Goal: Task Accomplishment & Management: Complete application form

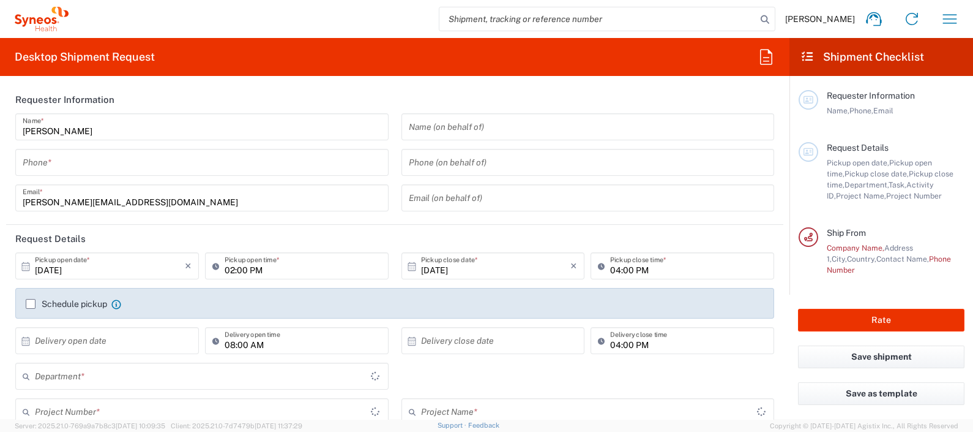
type input "3243"
type input "[GEOGRAPHIC_DATA]"
type input "Syneos Health Clinical [GEOGRAPHIC_DATA]"
click at [211, 163] on input "tel" at bounding box center [202, 162] width 359 height 21
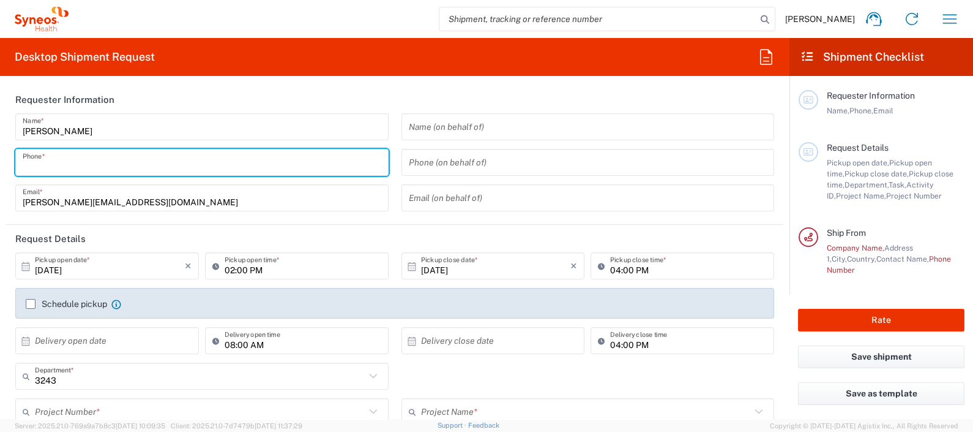
type input "671602324"
click at [133, 263] on input "[DATE]" at bounding box center [110, 265] width 150 height 21
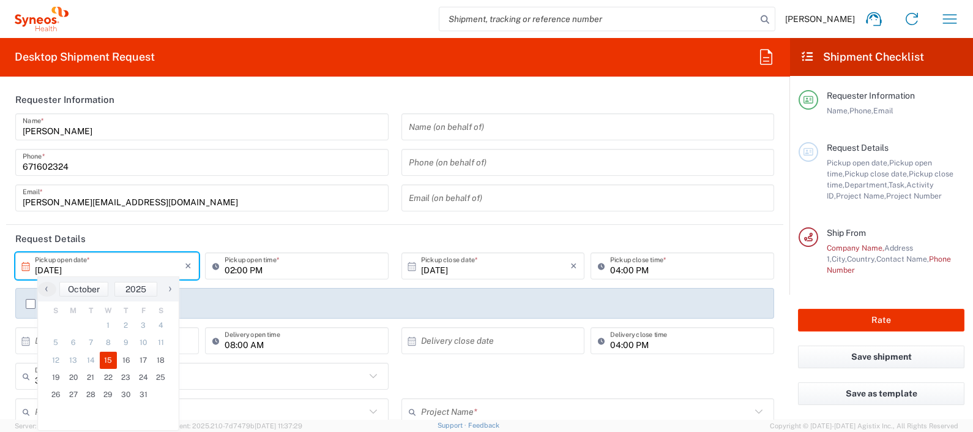
click at [0, 307] on html "[PERSON_NAME] Home Shipment estimator Shipment tracking Desktop shipment reques…" at bounding box center [486, 216] width 973 height 432
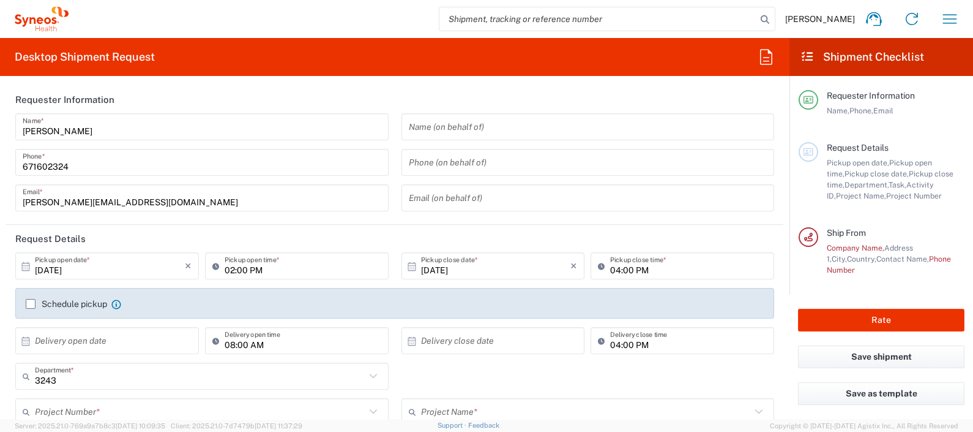
click at [652, 270] on input "04:00 PM" at bounding box center [688, 265] width 157 height 21
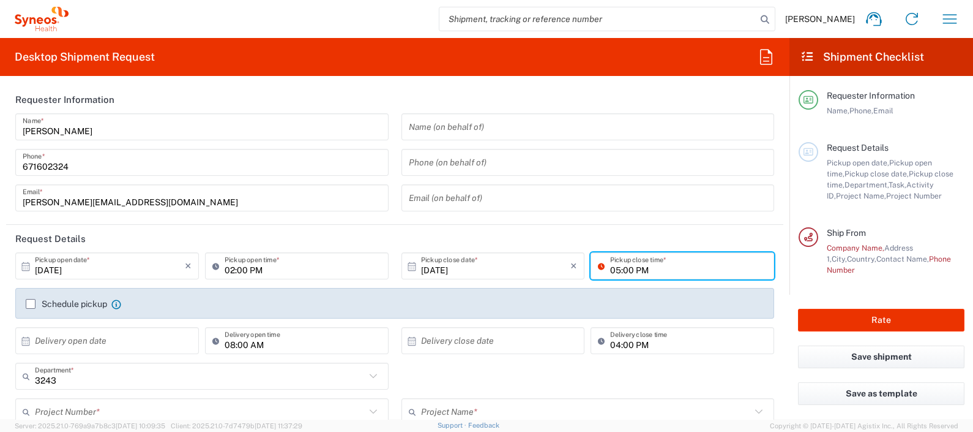
type input "05:00 PM"
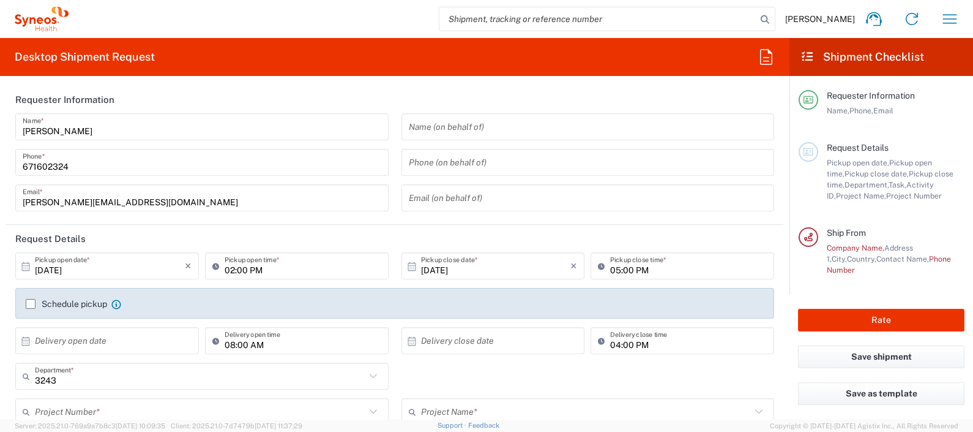
click at [638, 245] on header "Request Details" at bounding box center [394, 239] width 777 height 28
click at [31, 304] on label "Schedule pickup" at bounding box center [66, 304] width 81 height 10
click at [31, 304] on input "Schedule pickup" at bounding box center [31, 304] width 0 height 0
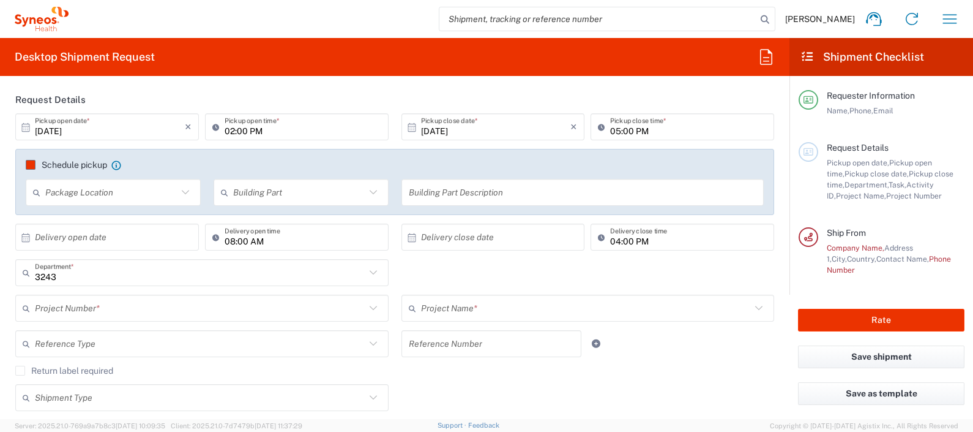
scroll to position [152, 0]
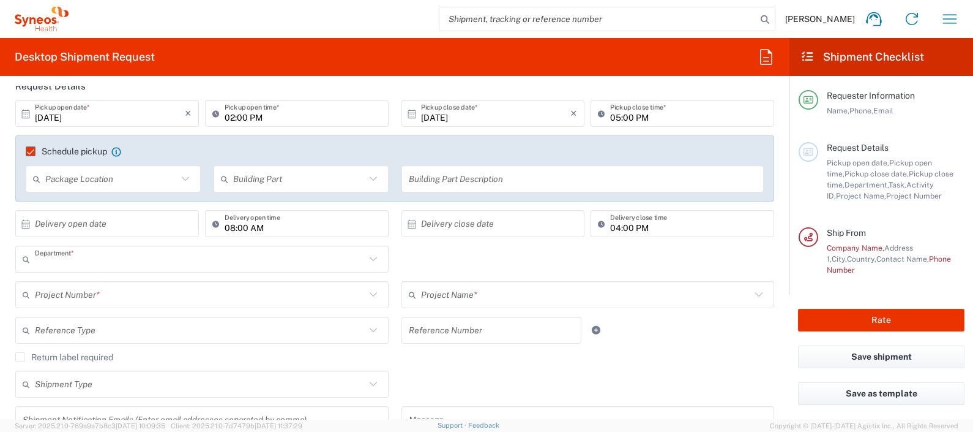
click at [98, 263] on input "text" at bounding box center [200, 259] width 331 height 21
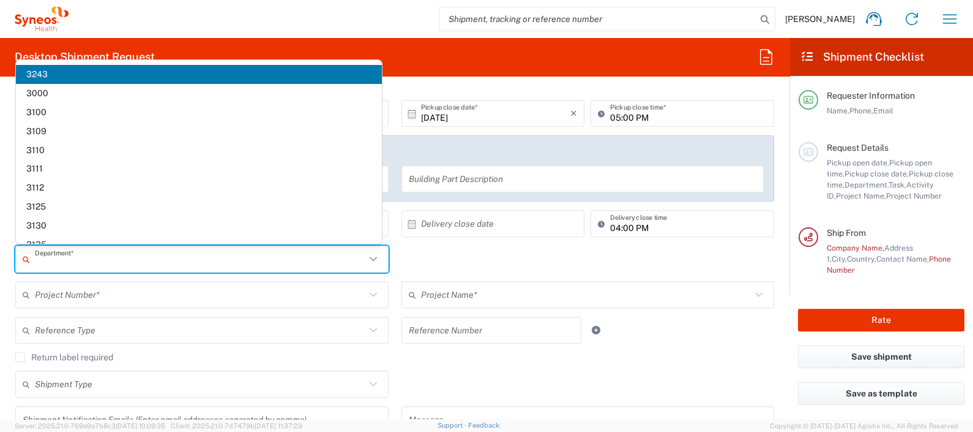
click at [98, 296] on input "text" at bounding box center [200, 294] width 331 height 21
type input "3243"
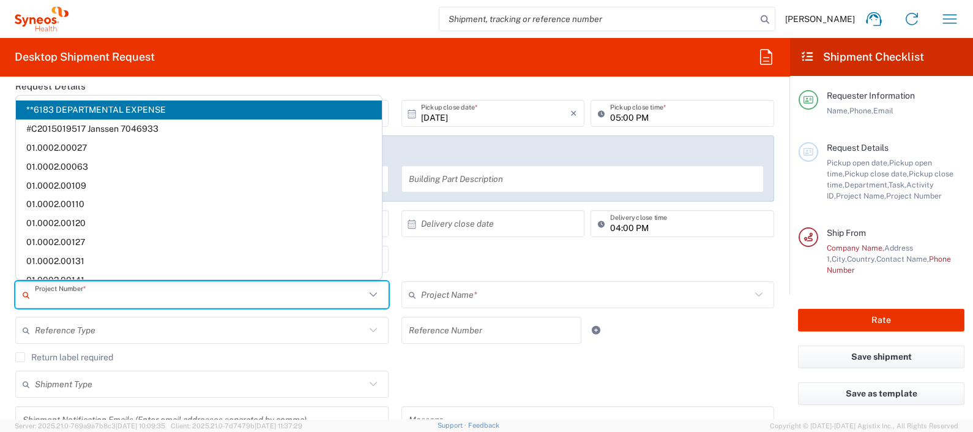
click at [588, 320] on div at bounding box center [620, 329] width 64 height 27
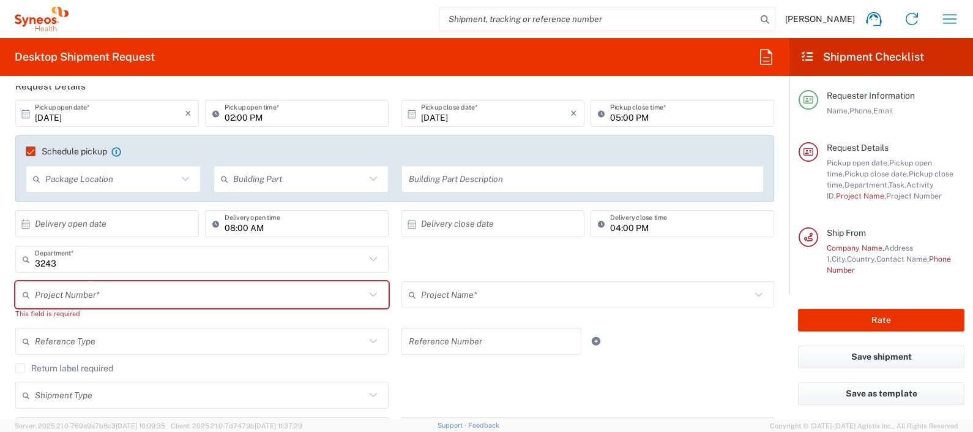
click at [184, 290] on input "text" at bounding box center [200, 294] width 331 height 21
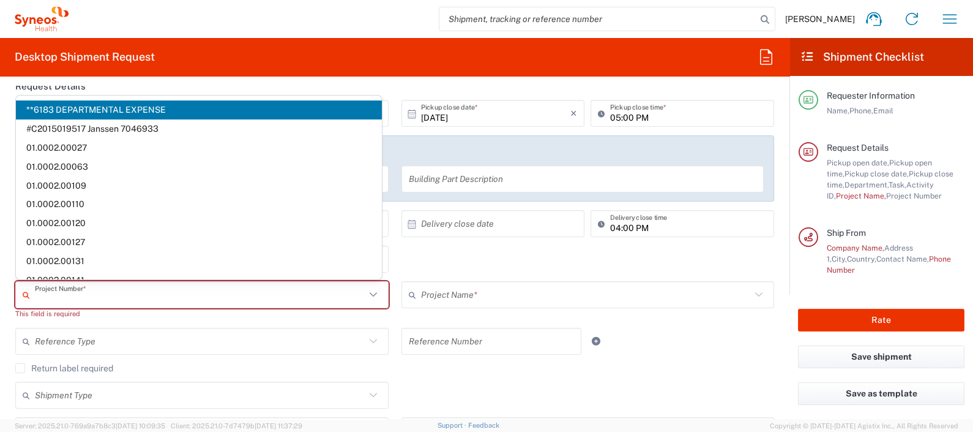
paste input "7052126"
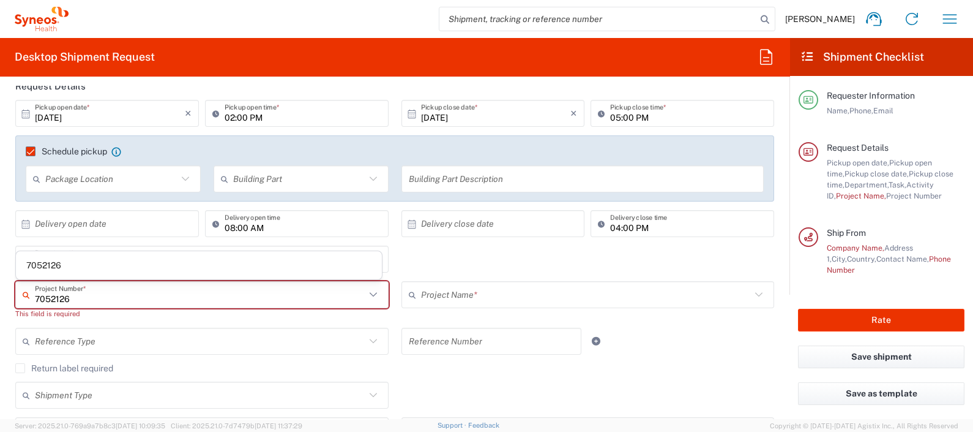
type input "7052126"
click at [130, 266] on span "7052126" at bounding box center [199, 265] width 366 height 19
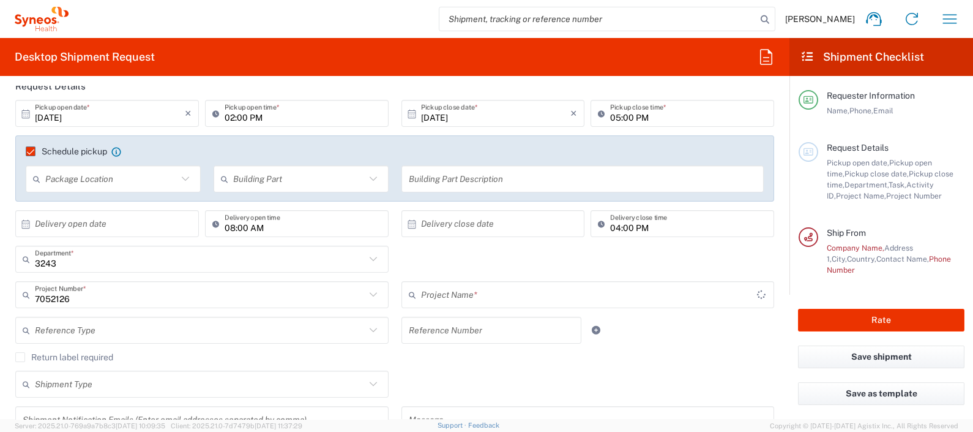
type input "Daiichi 7052126"
click at [427, 364] on div "Return label required" at bounding box center [394, 361] width 759 height 18
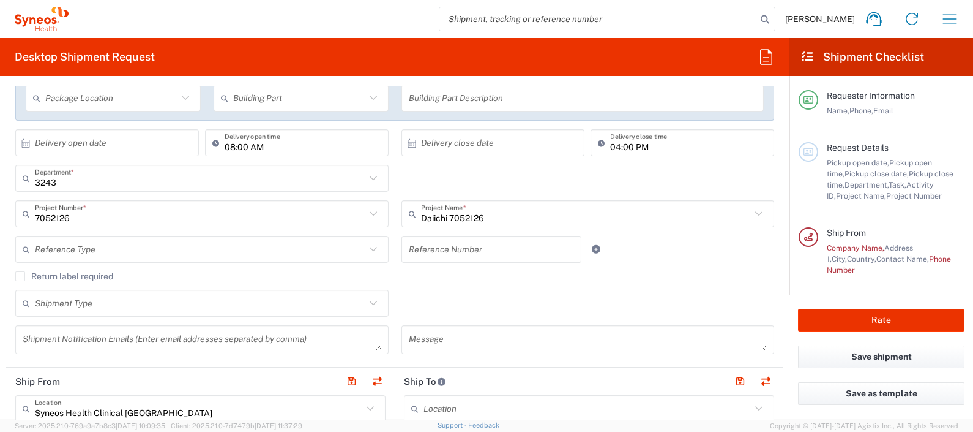
scroll to position [305, 0]
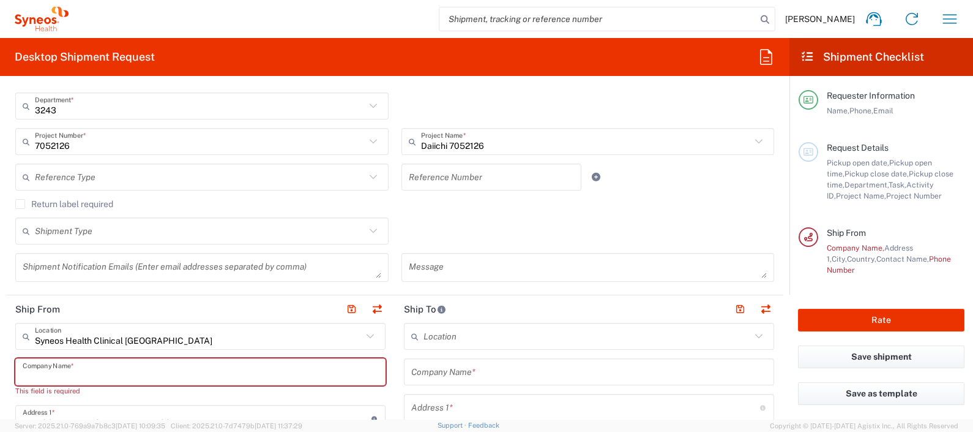
click at [103, 369] on input "text" at bounding box center [201, 371] width 356 height 21
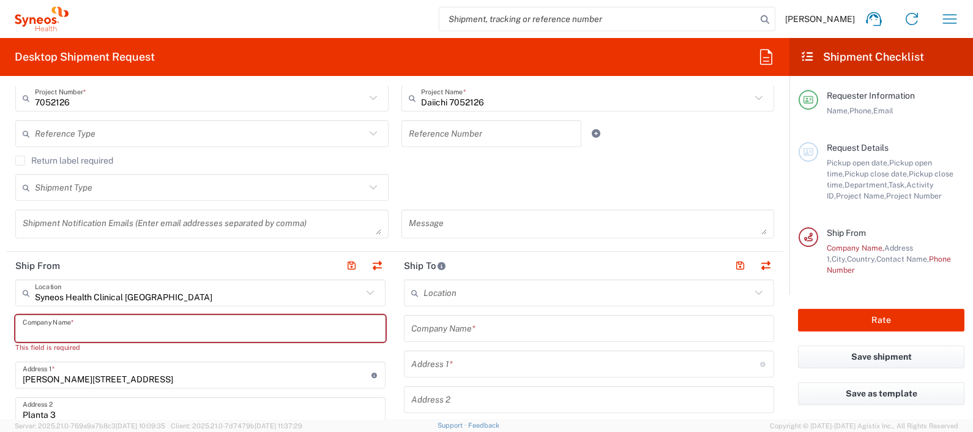
scroll to position [383, 0]
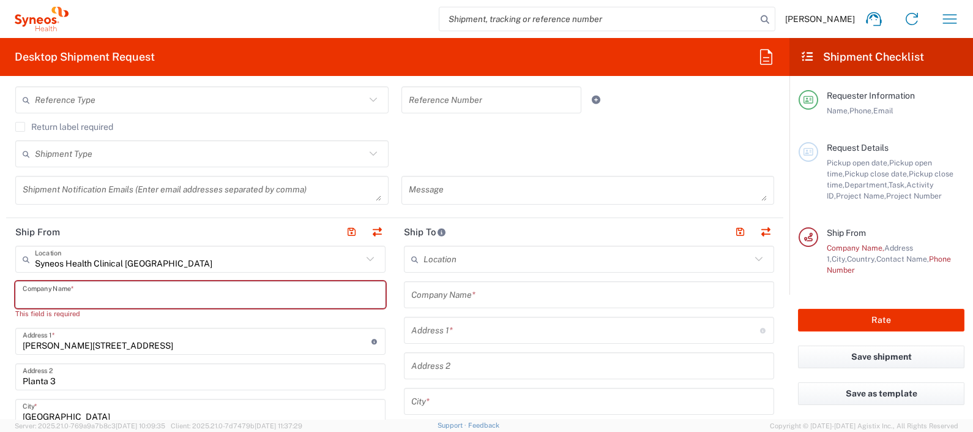
type input "s"
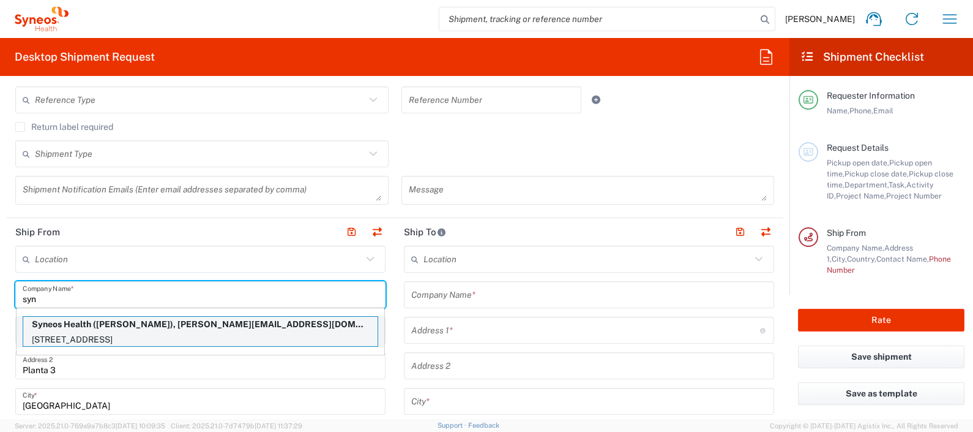
click at [140, 327] on p "Syneos Health ([PERSON_NAME]), [PERSON_NAME][EMAIL_ADDRESS][DOMAIN_NAME]" at bounding box center [200, 323] width 354 height 15
type input "Syneos Health"
type input "[STREET_ADDRESS]"
type input "Planta 2"
type input "[GEOGRAPHIC_DATA]"
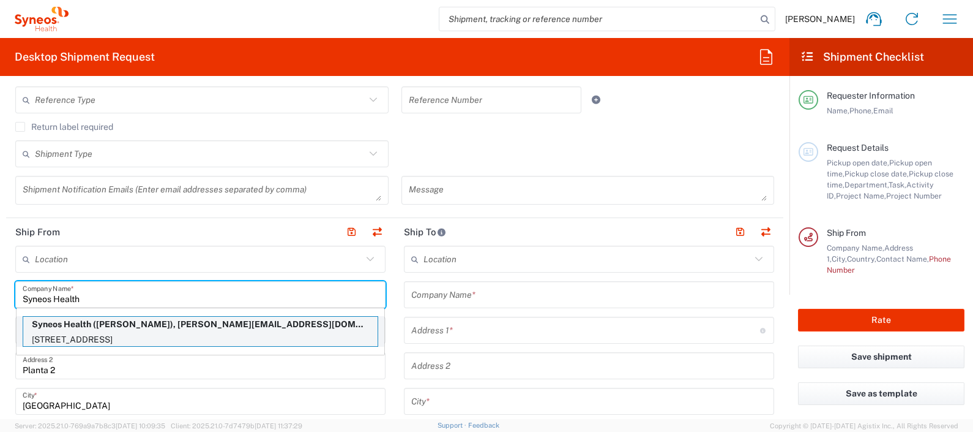
type input "03016"
type input "671602324"
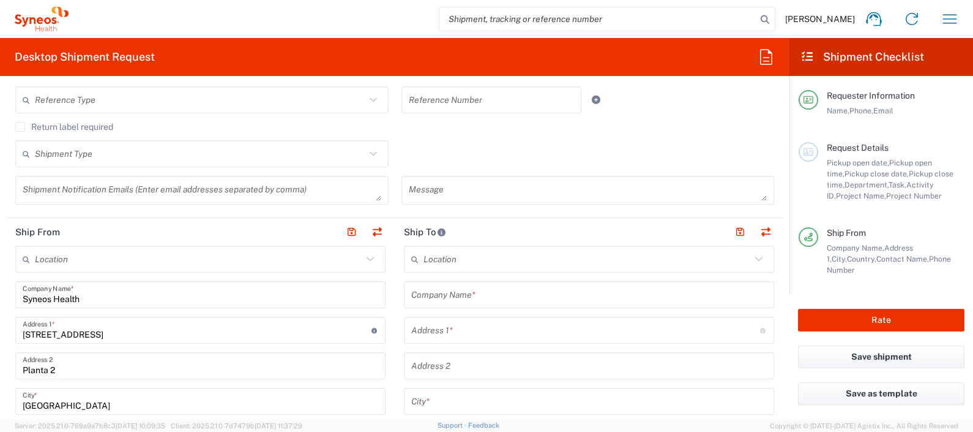
click at [0, 332] on html "[PERSON_NAME] Home Shipment estimator Shipment tracking Desktop shipment reques…" at bounding box center [486, 216] width 973 height 432
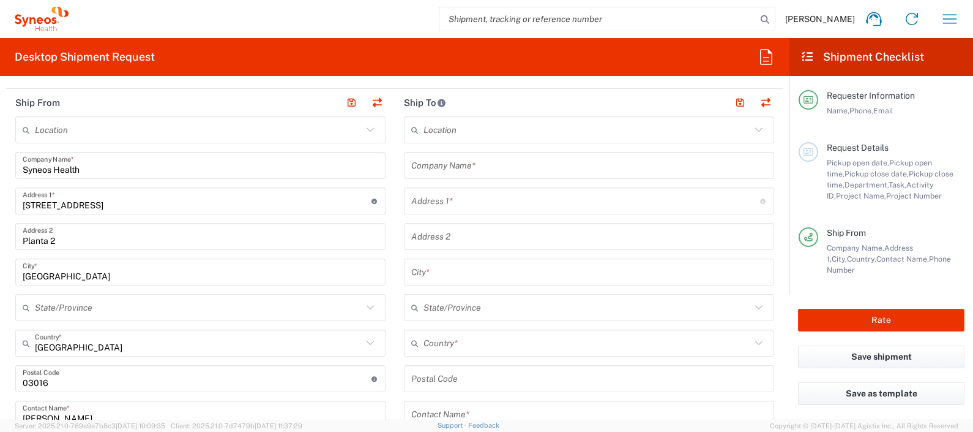
scroll to position [535, 0]
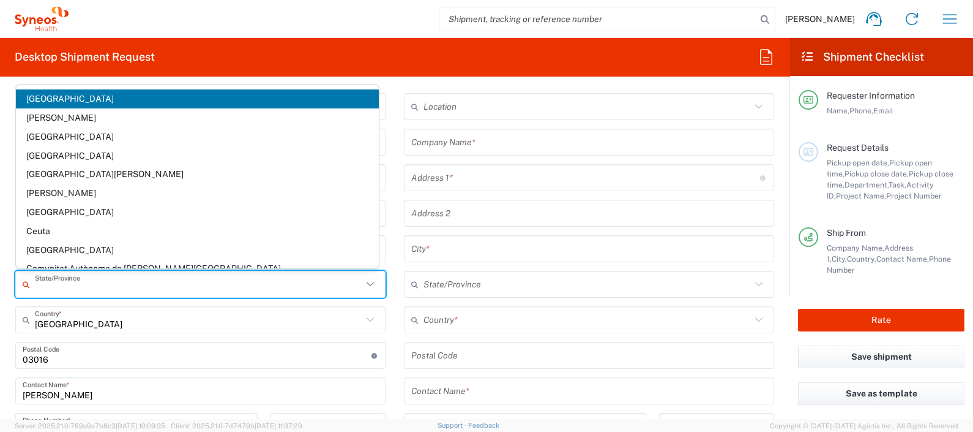
click at [40, 289] on input "text" at bounding box center [198, 284] width 327 height 21
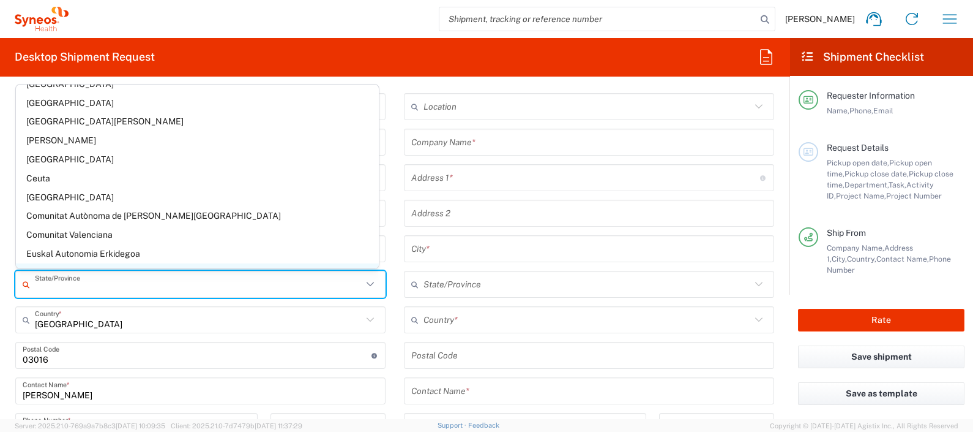
scroll to position [76, 0]
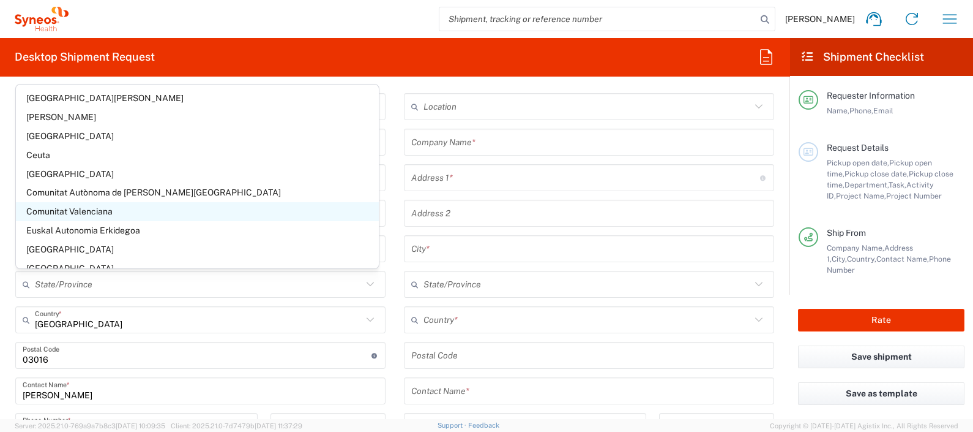
click at [102, 210] on span "Comunitat Valenciana" at bounding box center [197, 211] width 363 height 19
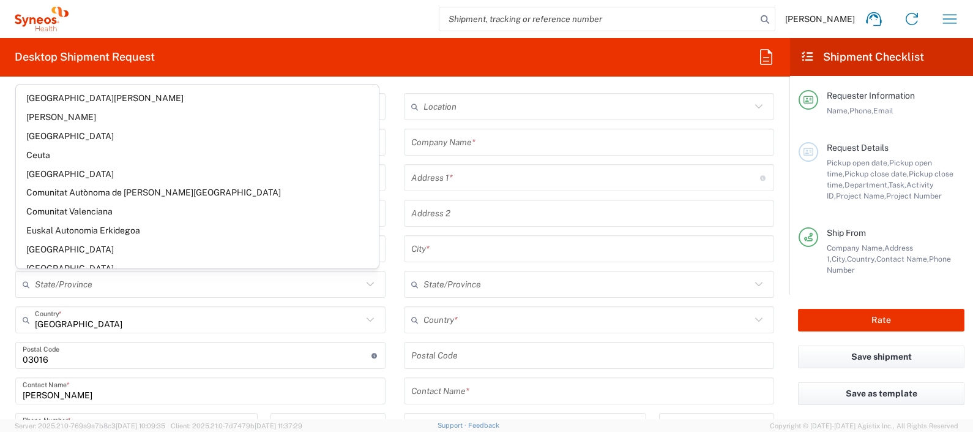
type input "Comunitat Valenciana"
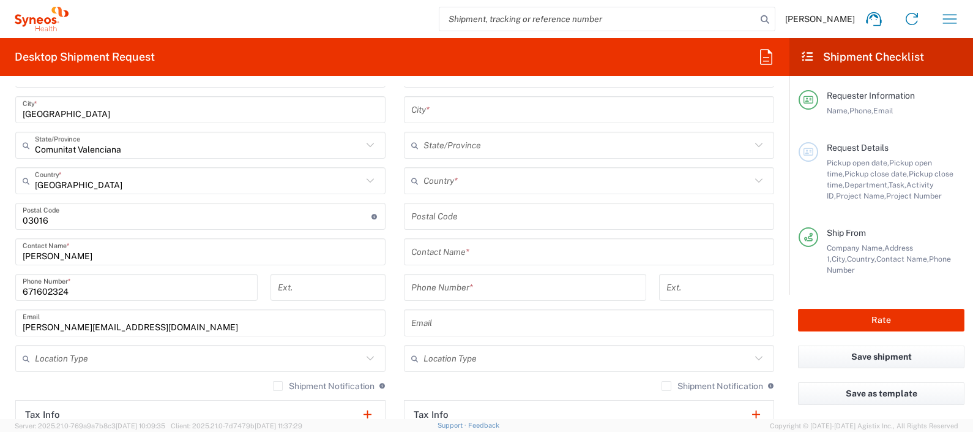
scroll to position [689, 0]
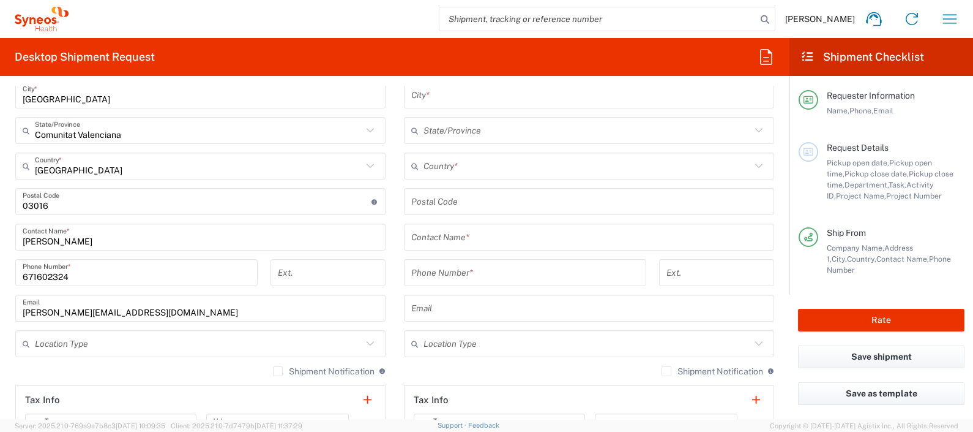
click at [54, 340] on input "text" at bounding box center [198, 343] width 327 height 21
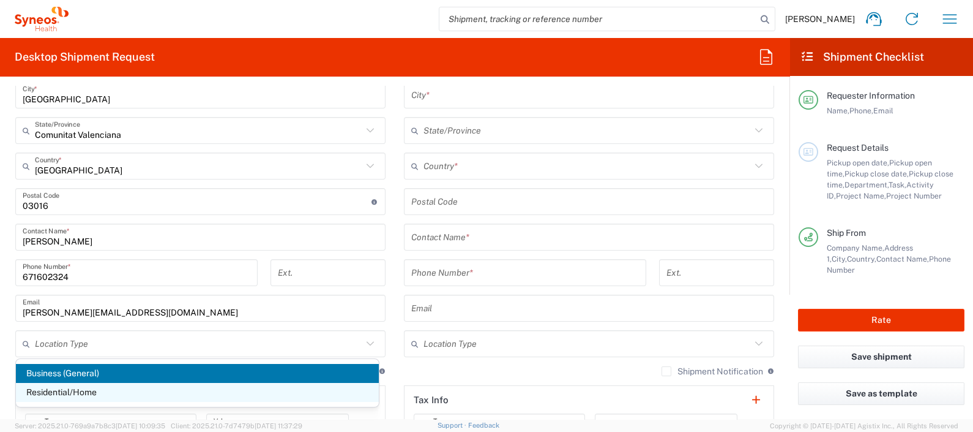
click at [65, 395] on span "Residential/Home" at bounding box center [197, 392] width 363 height 19
type input "Residential/Home"
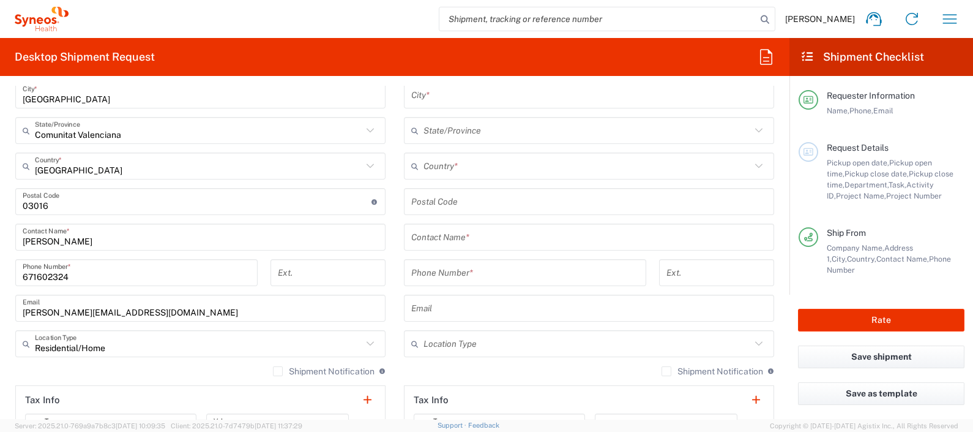
click at [273, 366] on label "Shipment Notification" at bounding box center [324, 371] width 102 height 10
click at [278, 371] on input "Shipment Notification" at bounding box center [278, 371] width 0 height 0
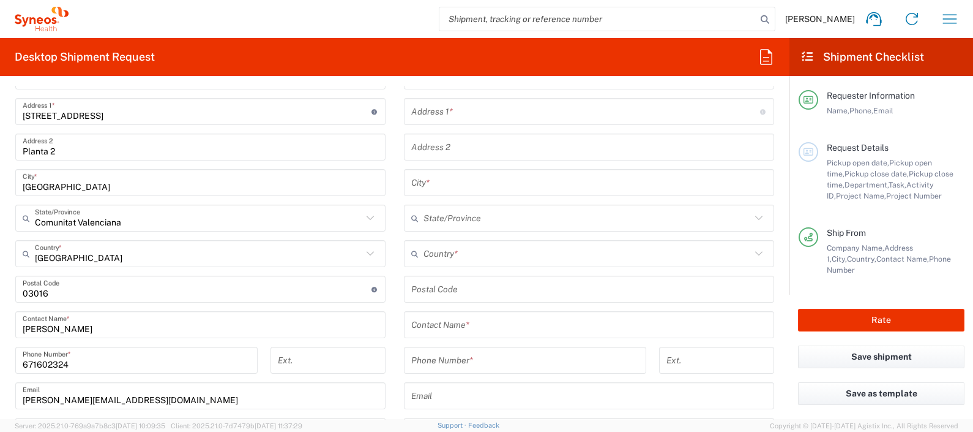
scroll to position [459, 0]
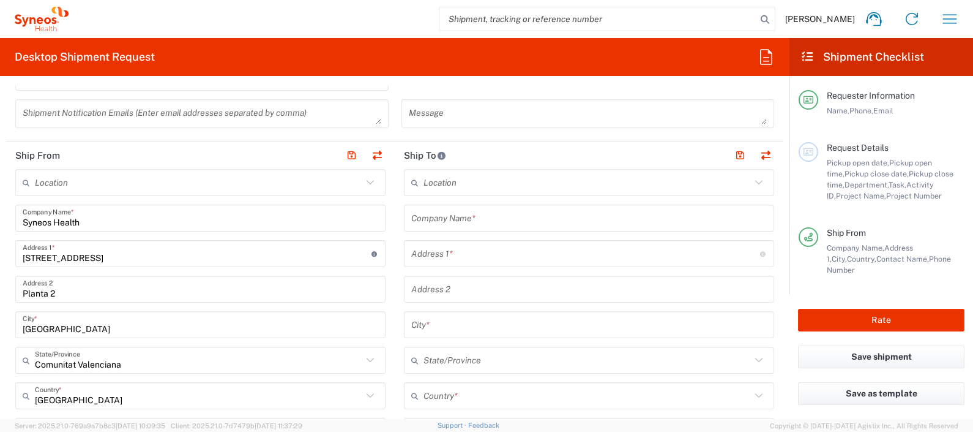
click at [436, 208] on input "text" at bounding box center [589, 217] width 356 height 21
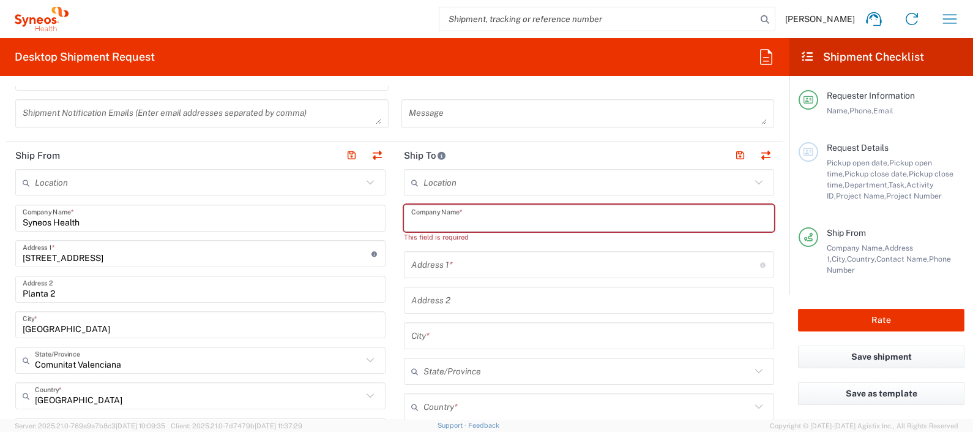
paste input "Swissmedic"
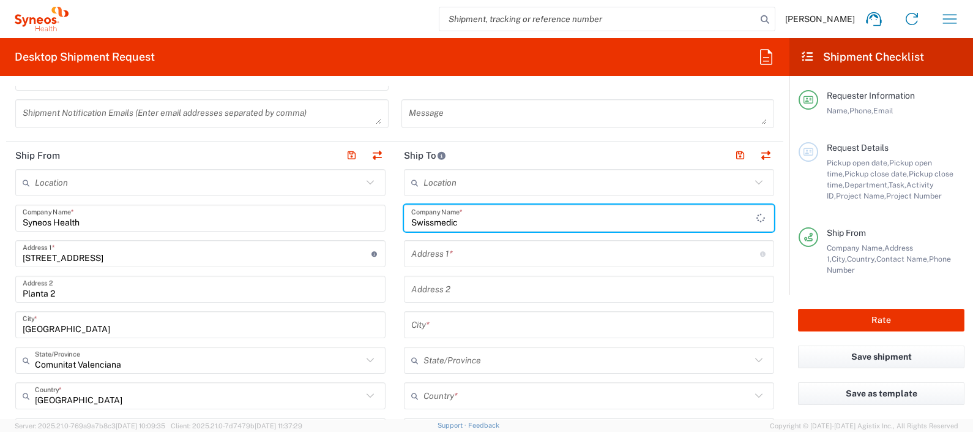
type input "Swissmedic"
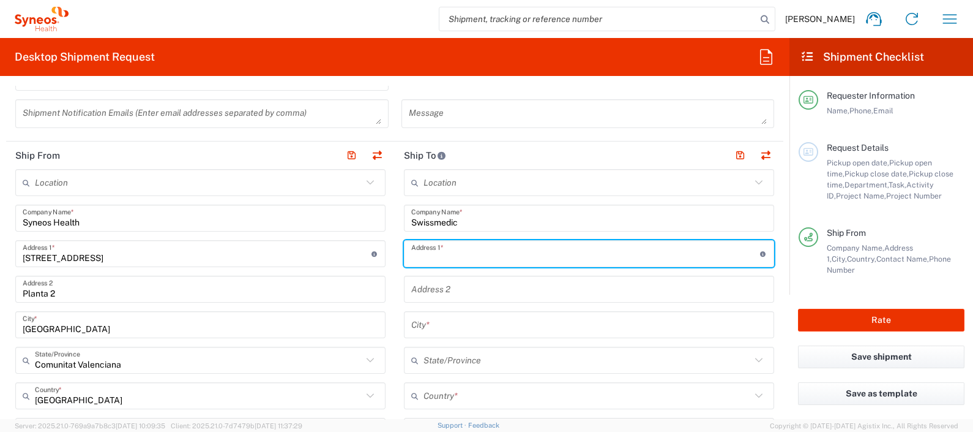
click at [477, 250] on input "text" at bounding box center [585, 253] width 349 height 21
type input "[STREET_ADDRESS]"
type input "[GEOGRAPHIC_DATA]"
type input "3012"
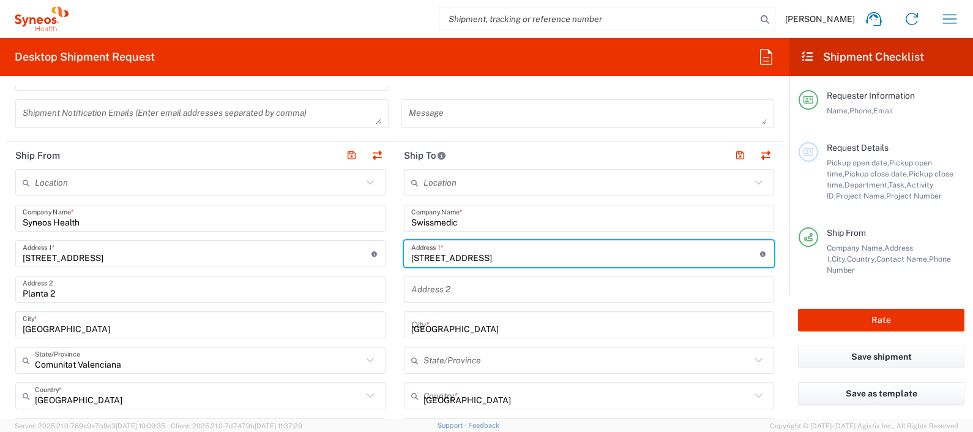
type input "0584620211"
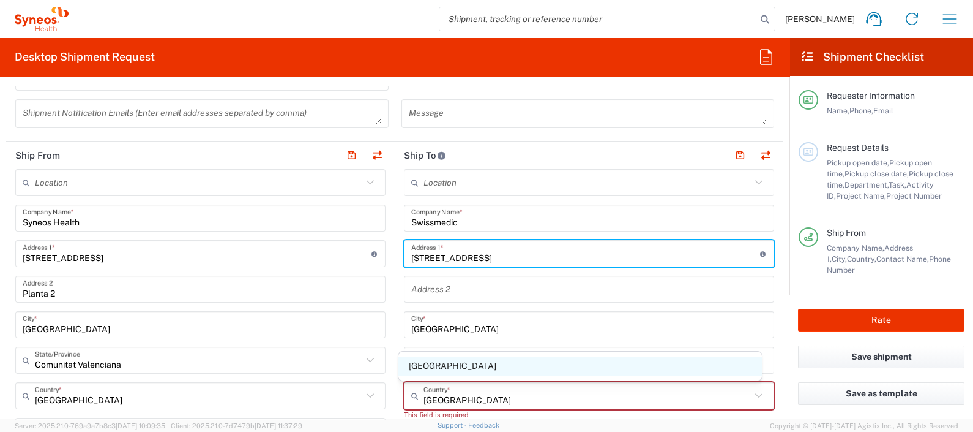
click at [460, 368] on span "[GEOGRAPHIC_DATA]" at bounding box center [579, 365] width 363 height 19
type input "Sender/Shipper"
type input "Delivery Duty Paid"
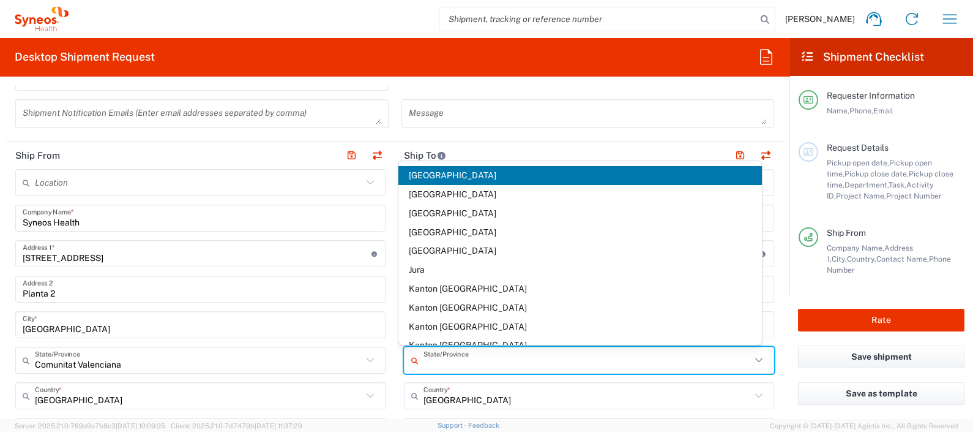
click at [487, 358] on input "text" at bounding box center [587, 359] width 327 height 21
click at [467, 176] on span "[GEOGRAPHIC_DATA]" at bounding box center [579, 175] width 363 height 19
type input "[GEOGRAPHIC_DATA]"
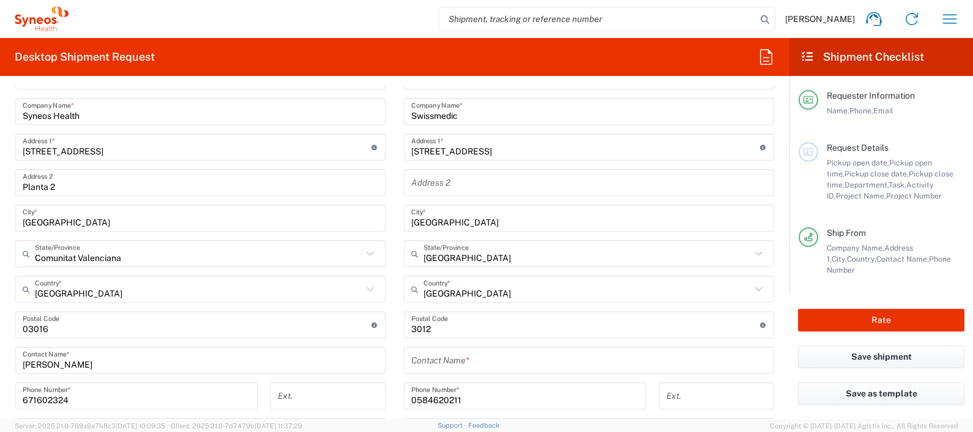
scroll to position [611, 0]
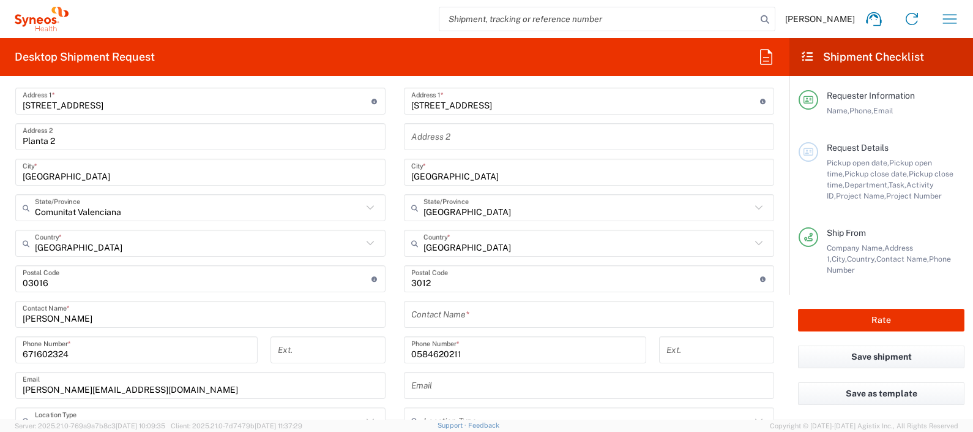
click at [465, 309] on input "text" at bounding box center [589, 314] width 356 height 21
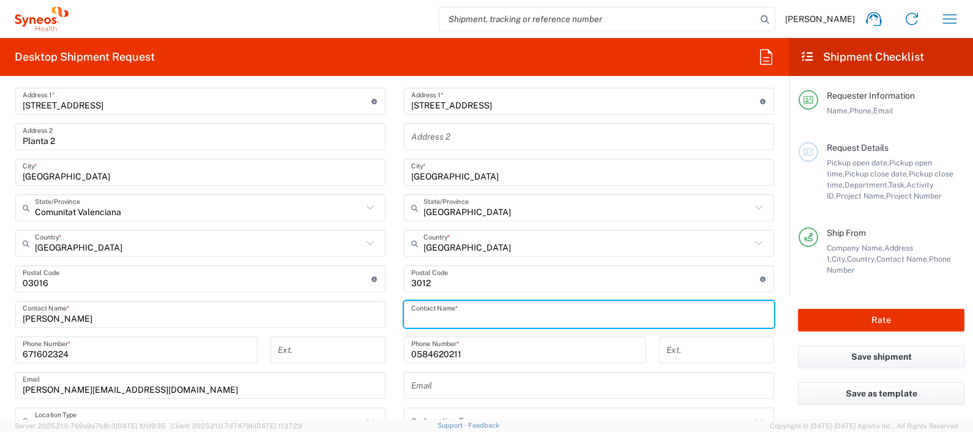
paste input "Schweizerisches Heilmittelinstitut"
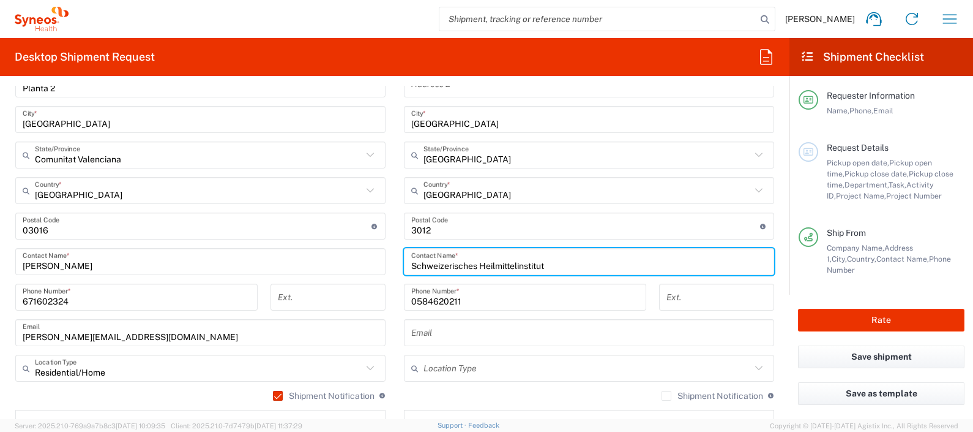
scroll to position [689, 0]
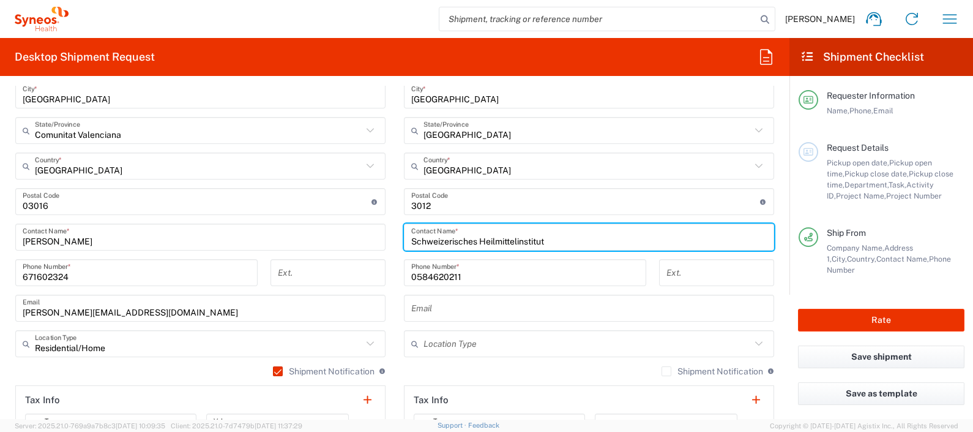
type input "Schweizerisches Heilmittelinstitut"
click at [475, 267] on input "0584620211" at bounding box center [525, 272] width 228 height 21
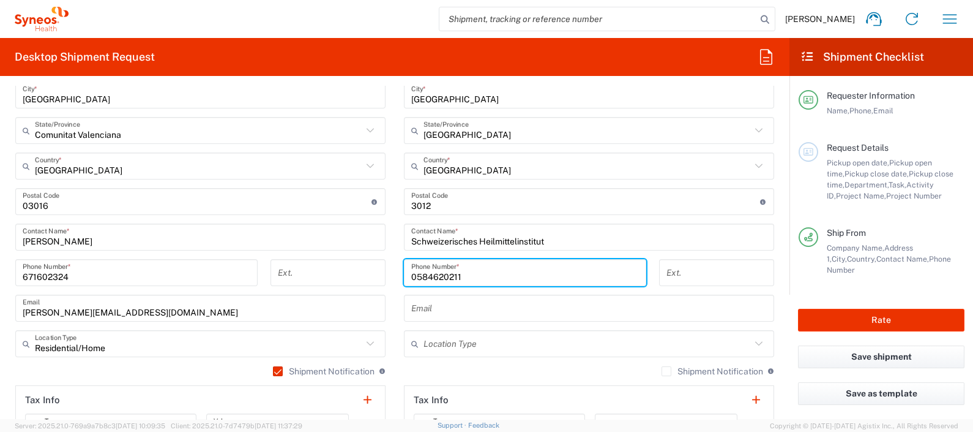
click at [475, 267] on input "0584620211" at bounding box center [525, 272] width 228 height 21
paste input "41 58 462 03 87"
type input "41 58 462 03 87"
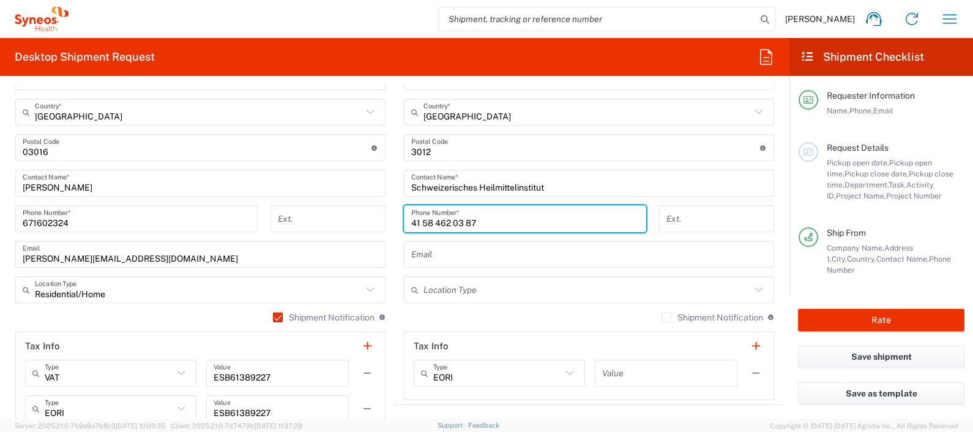
scroll to position [765, 0]
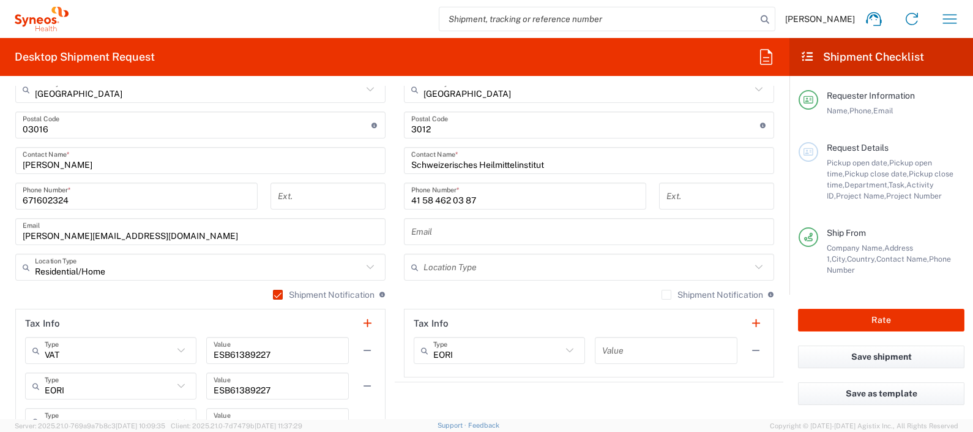
click at [482, 289] on div "Shipment Notification If checked, a shipment notification email will be sent to…" at bounding box center [589, 299] width 370 height 20
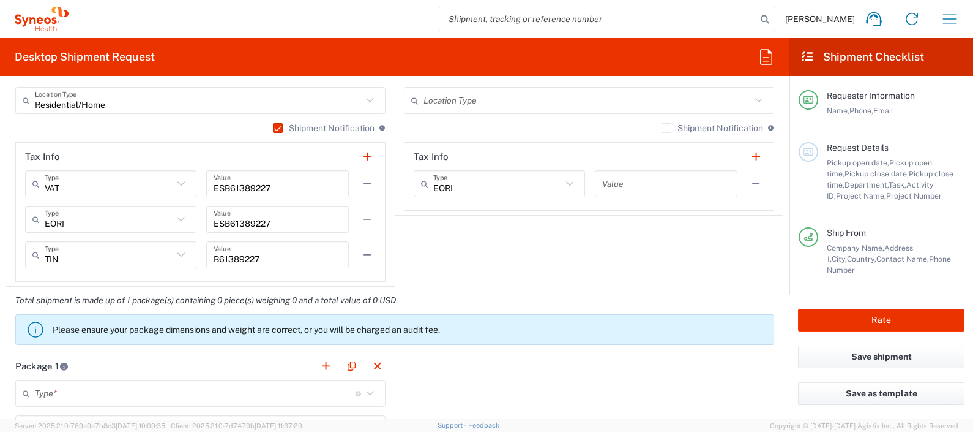
scroll to position [994, 0]
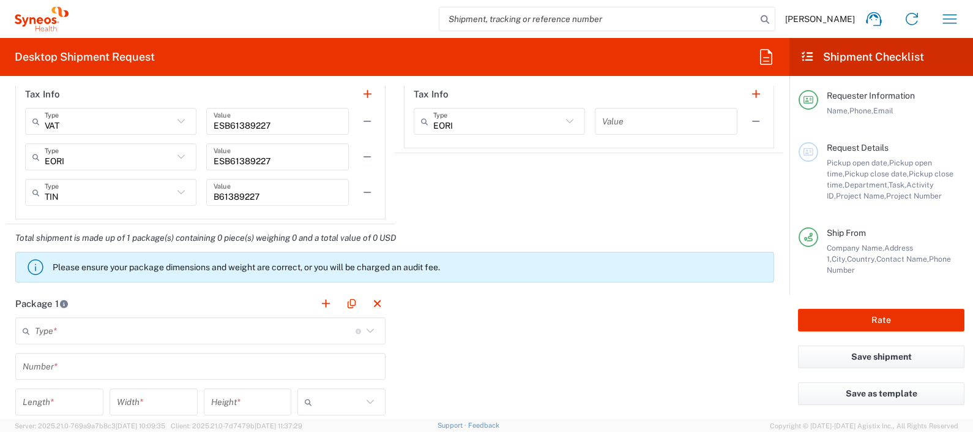
click at [165, 324] on input "text" at bounding box center [195, 330] width 321 height 21
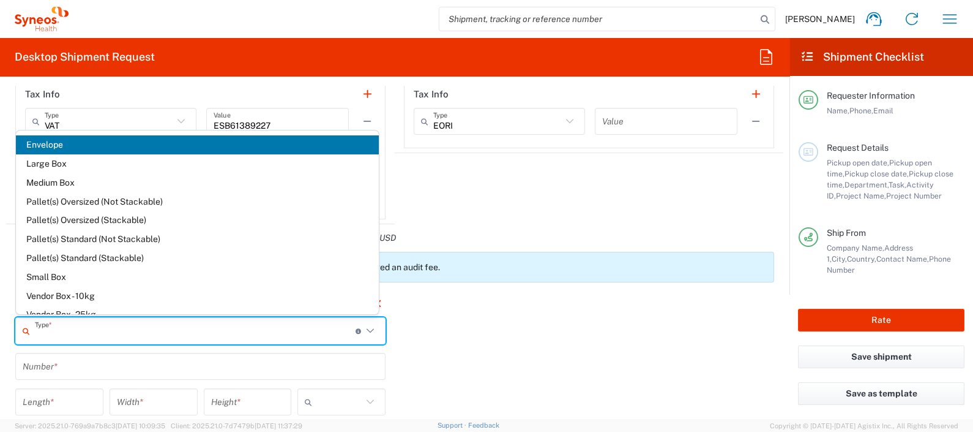
click at [62, 143] on span "Envelope" at bounding box center [197, 144] width 363 height 19
type input "Envelope"
type input "1"
type input "9.5"
type input "12.5"
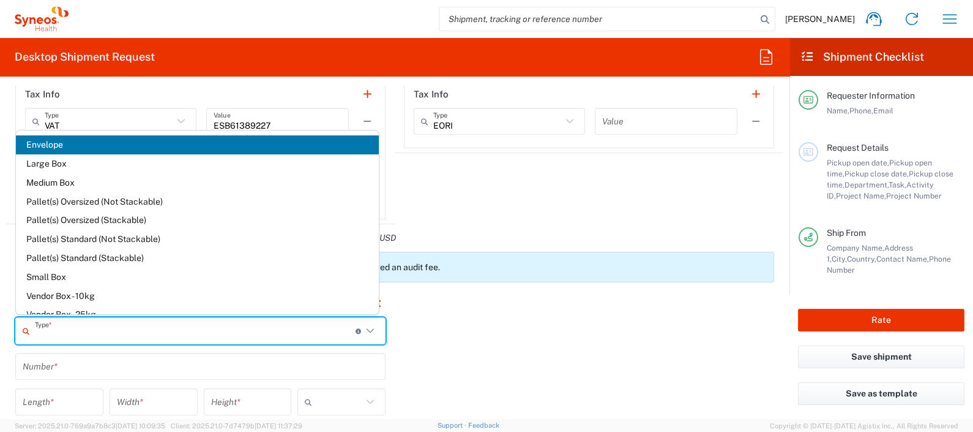
type input "0.25"
type input "in"
type input "0.45"
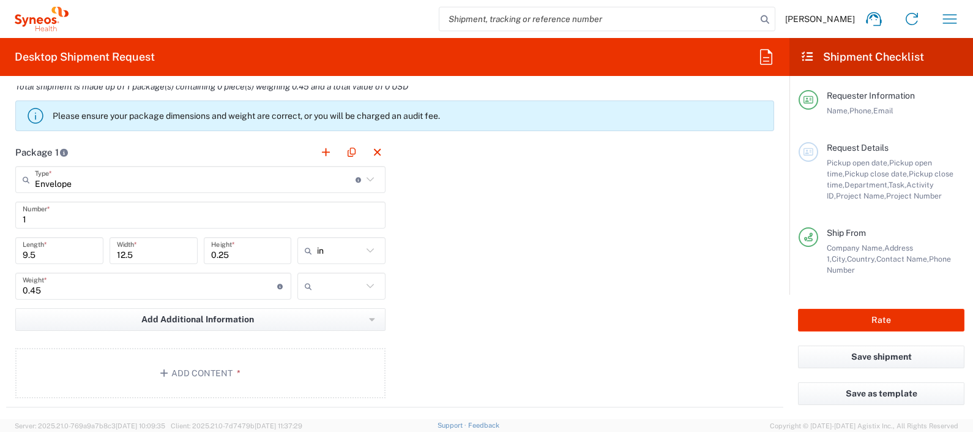
scroll to position [1147, 0]
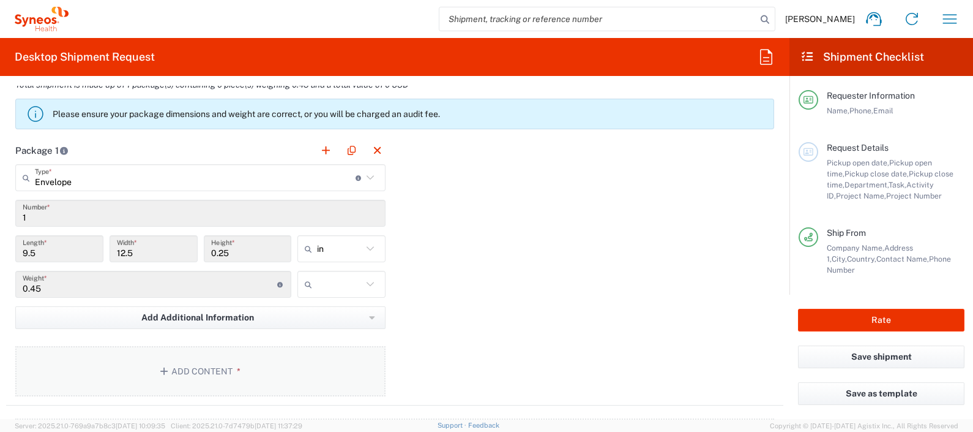
click at [224, 372] on button "Add Content *" at bounding box center [200, 371] width 370 height 50
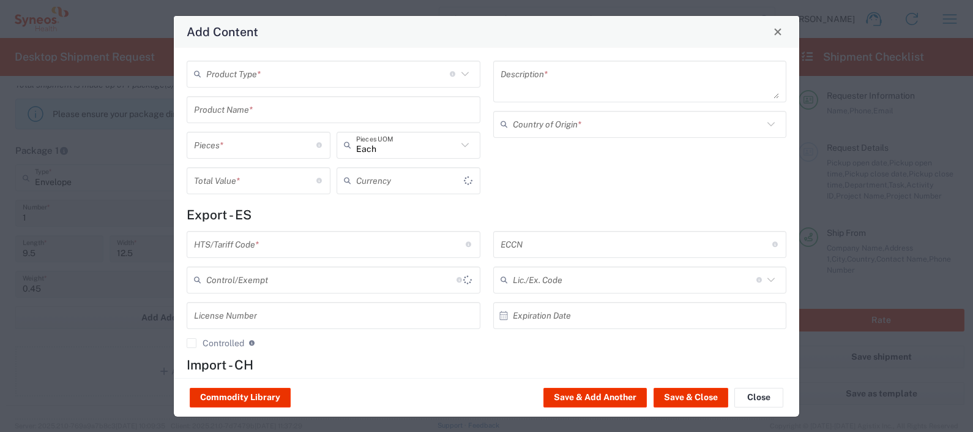
click at [438, 83] on input "text" at bounding box center [328, 73] width 244 height 21
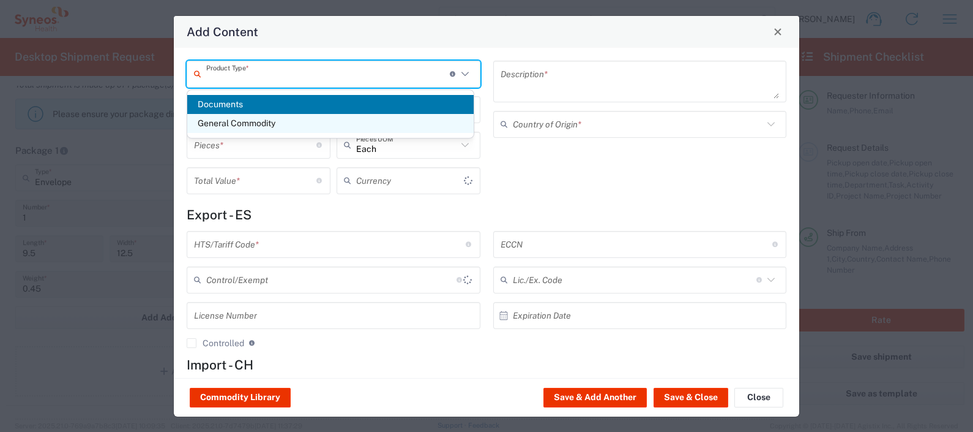
type input "US Dollar"
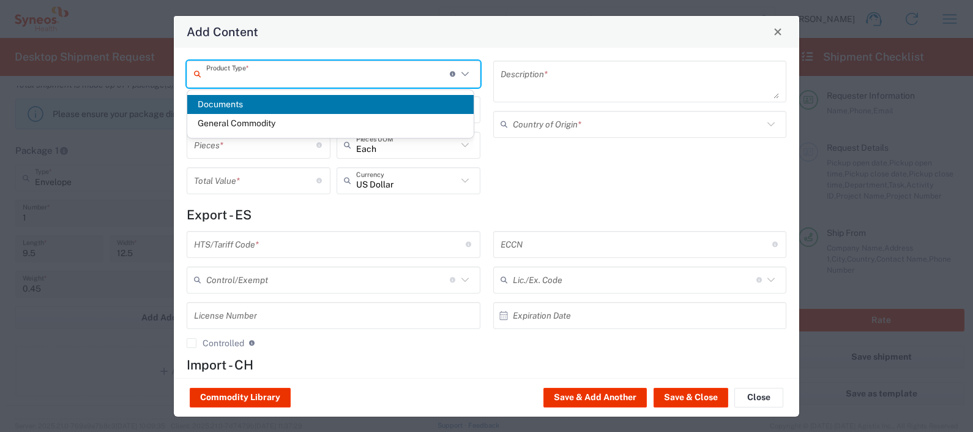
click at [258, 105] on span "Documents" at bounding box center [330, 104] width 286 height 19
type input "Documents"
type input "1"
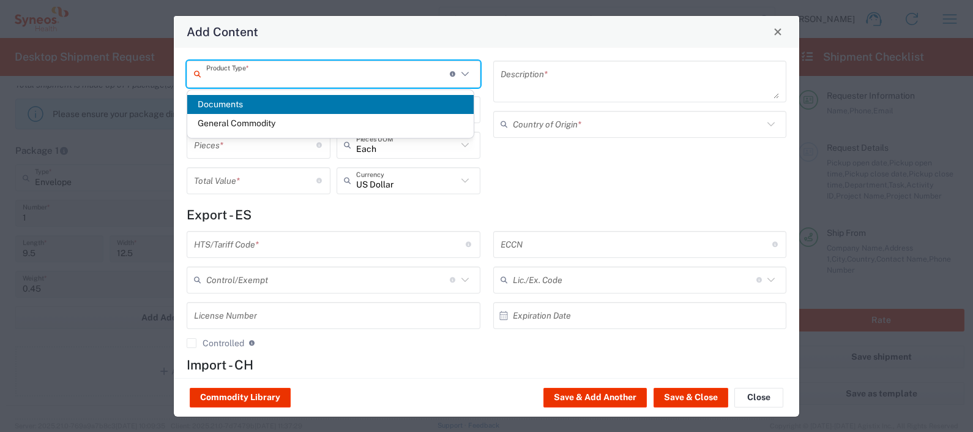
type textarea "Documents"
type input "[GEOGRAPHIC_DATA]"
type input "0000.00.0000"
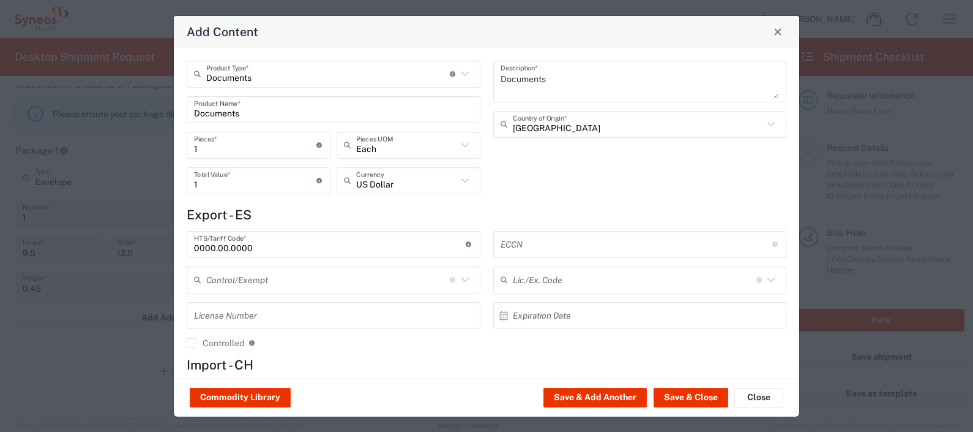
click at [610, 78] on textarea "Documents" at bounding box center [640, 81] width 279 height 34
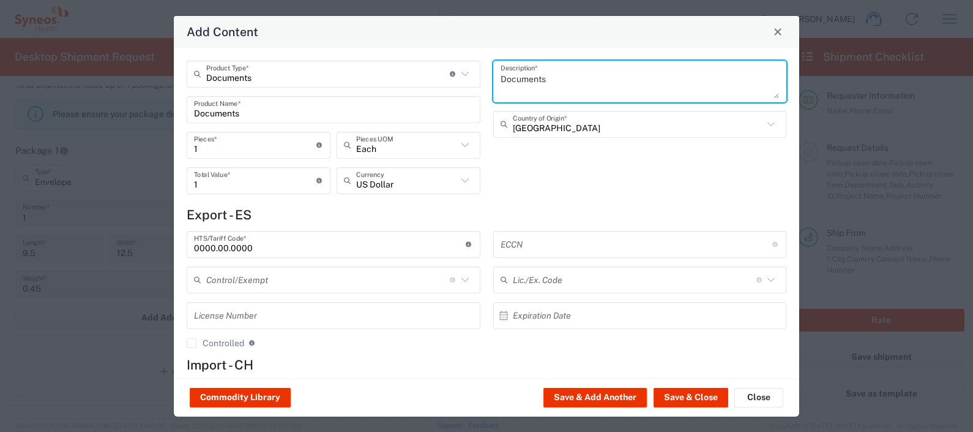
click at [609, 78] on textarea "Documents" at bounding box center [640, 81] width 279 height 34
type textarea "DSUR"
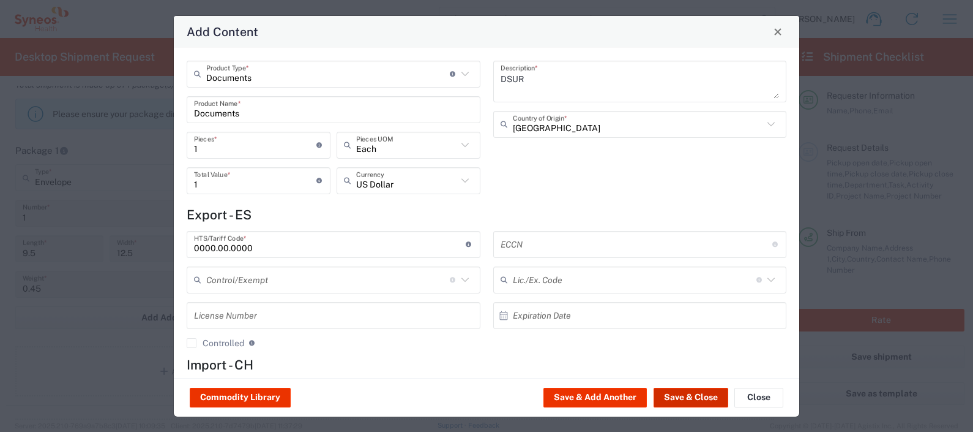
click at [671, 400] on button "Save & Close" at bounding box center [691, 397] width 75 height 20
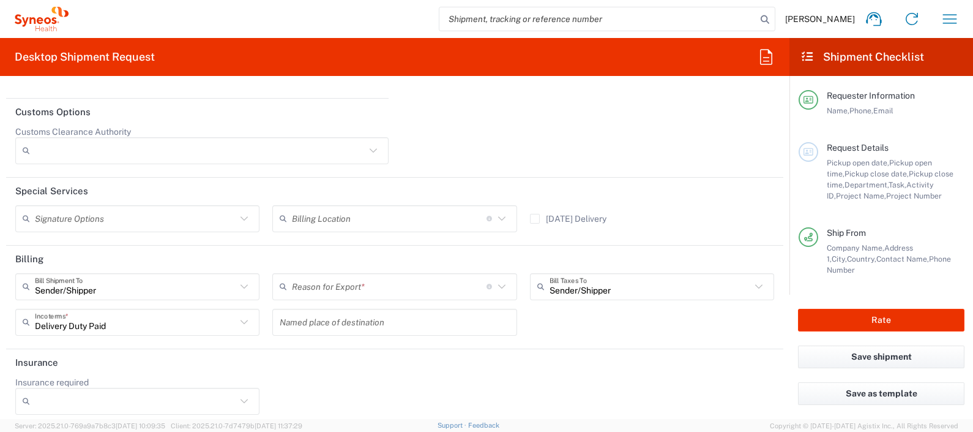
scroll to position [1777, 0]
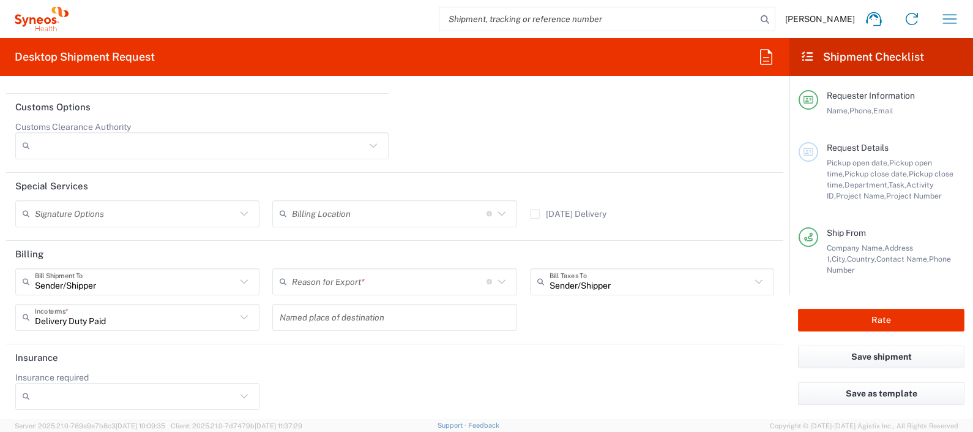
click at [321, 272] on input "text" at bounding box center [389, 281] width 195 height 21
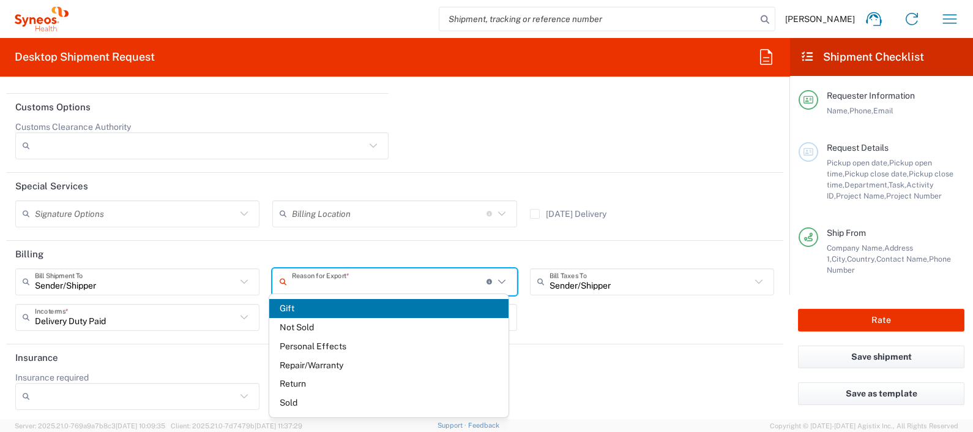
click at [300, 383] on span "Return" at bounding box center [388, 383] width 239 height 19
type input "Return"
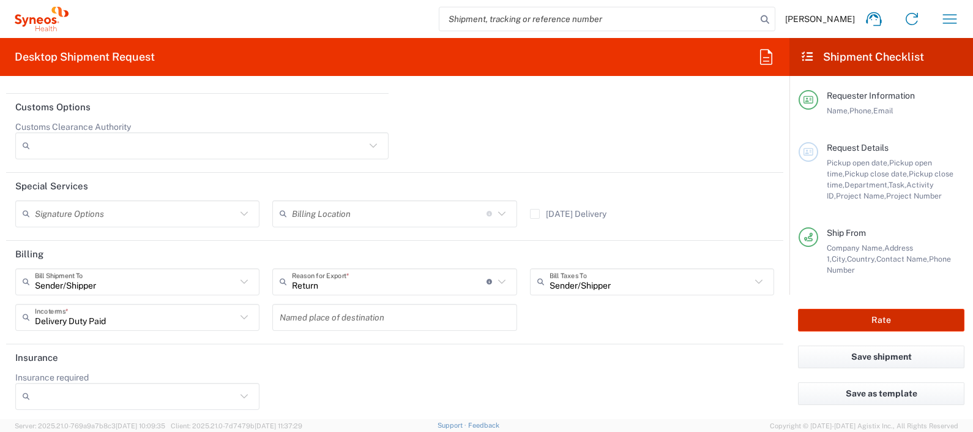
click at [855, 322] on button "Rate" at bounding box center [881, 319] width 166 height 23
type input "3243"
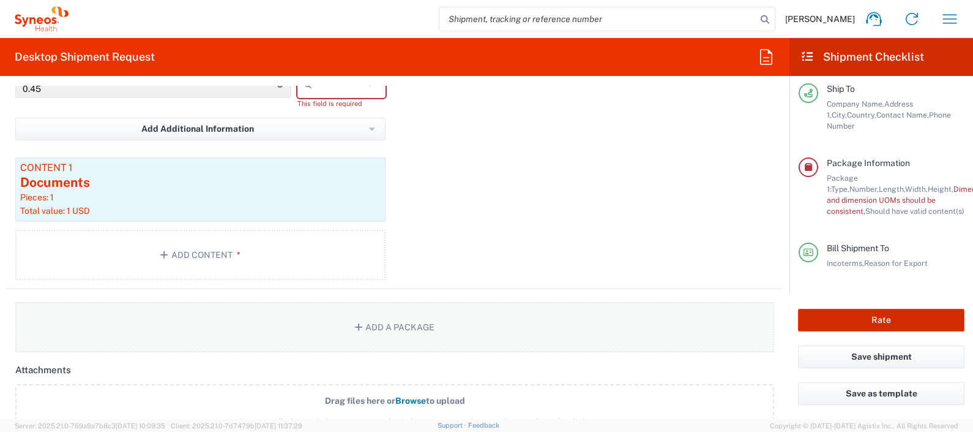
scroll to position [1252, 0]
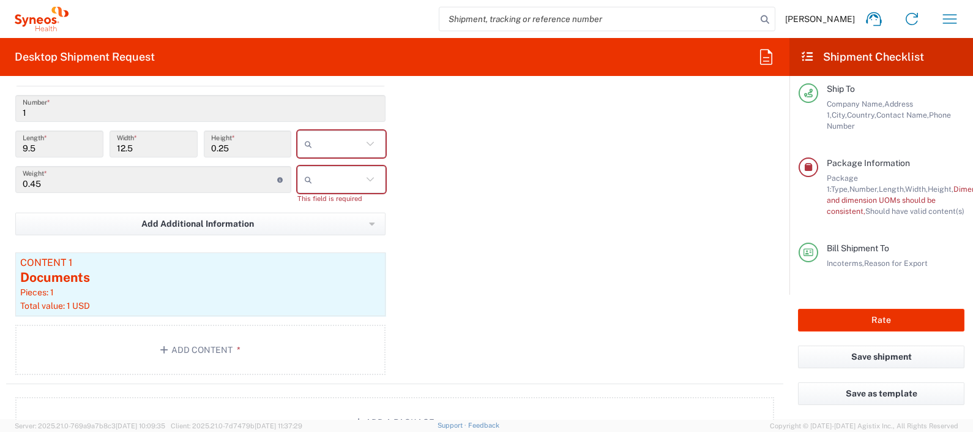
click at [348, 148] on input "text" at bounding box center [339, 144] width 45 height 20
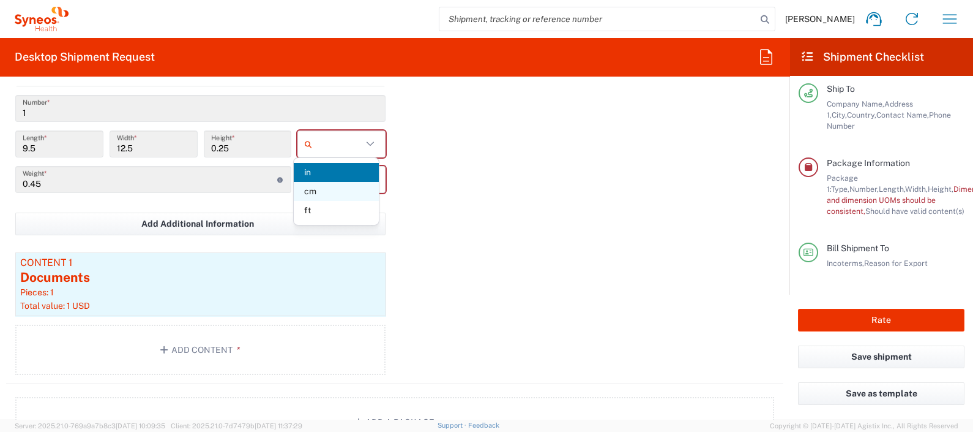
click at [311, 189] on span "cm" at bounding box center [336, 191] width 85 height 19
type input "24.13"
type input "31.75"
type input "0.64"
type input "cm"
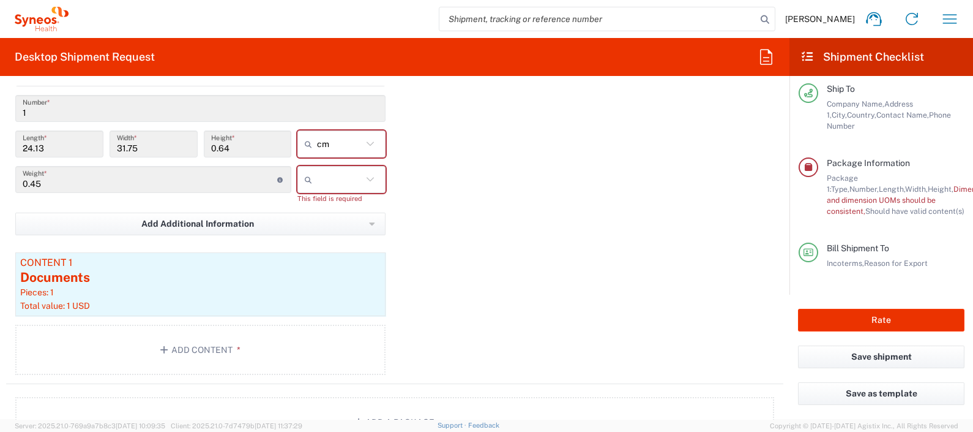
click at [335, 170] on input "text" at bounding box center [339, 180] width 45 height 20
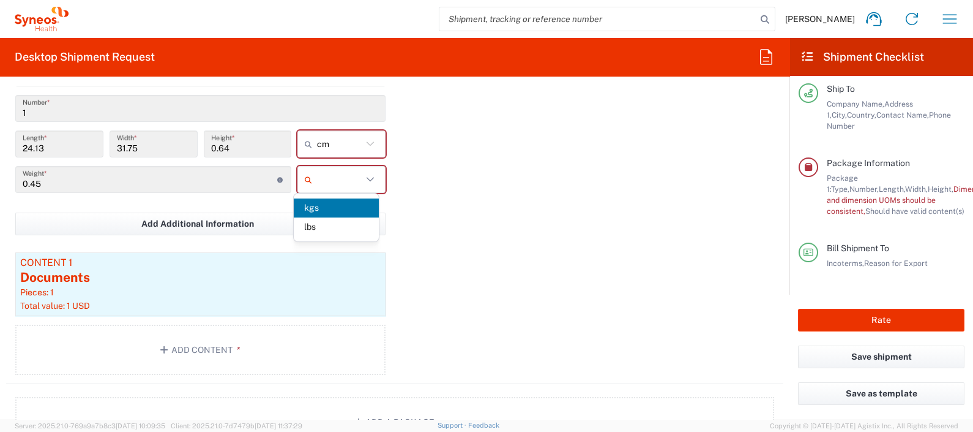
click at [318, 208] on span "kgs" at bounding box center [336, 207] width 85 height 19
type input "kgs"
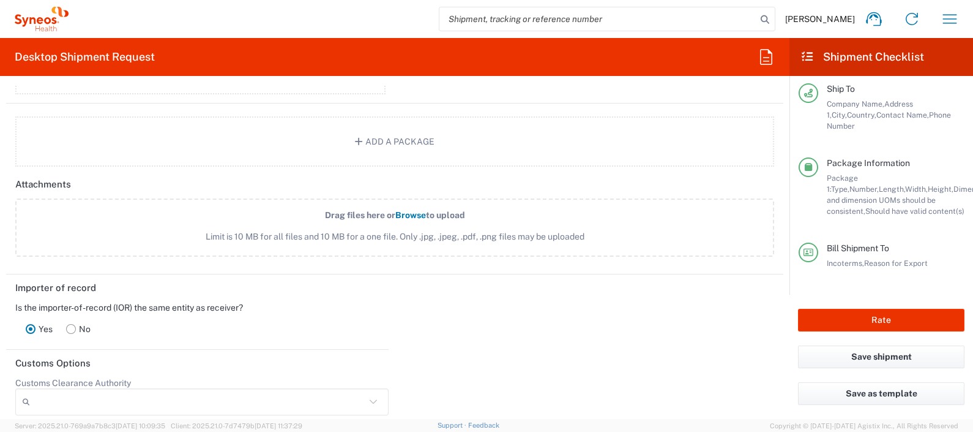
scroll to position [1634, 0]
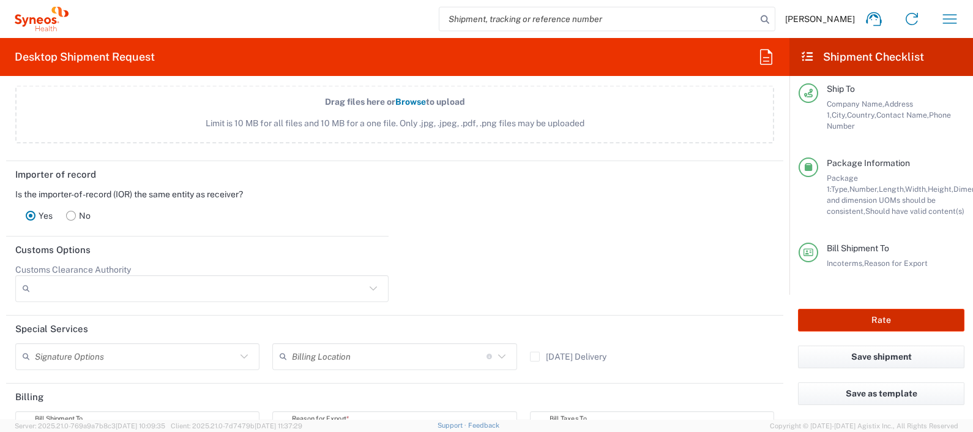
click at [875, 313] on button "Rate" at bounding box center [881, 319] width 166 height 23
type input "7052126"
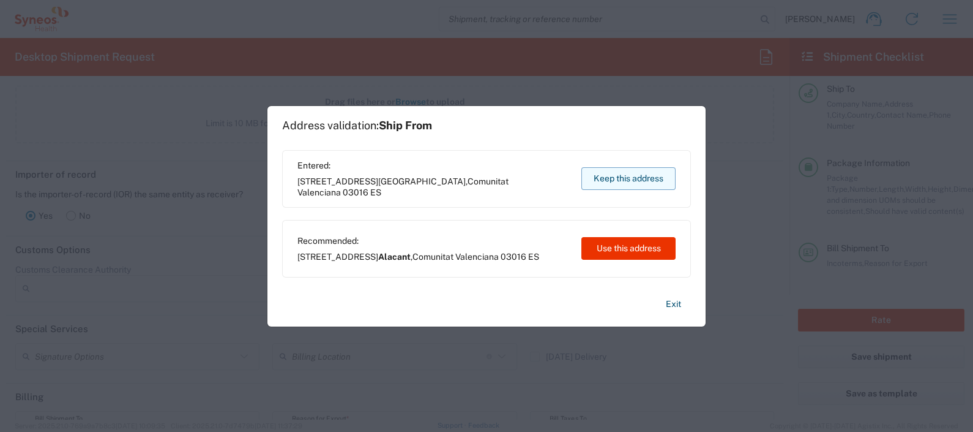
click at [600, 181] on button "Keep this address" at bounding box center [628, 178] width 94 height 23
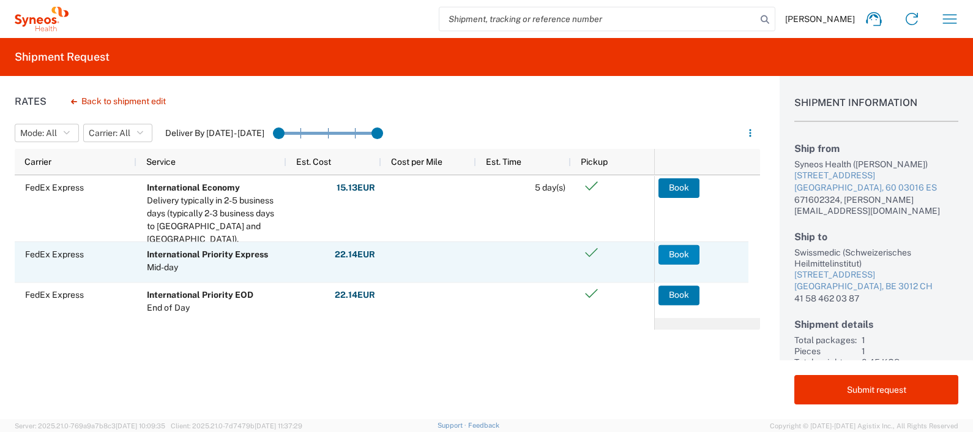
click at [691, 249] on button "Book" at bounding box center [679, 254] width 41 height 20
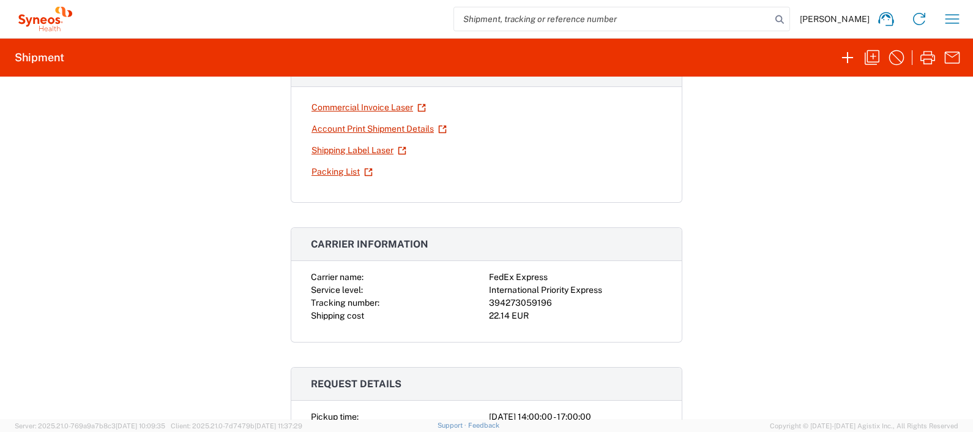
scroll to position [152, 0]
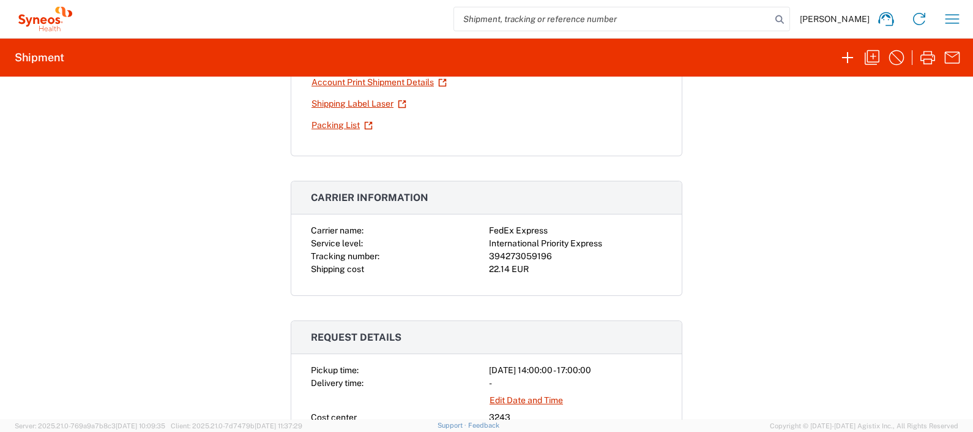
click at [502, 251] on div "394273059196" at bounding box center [575, 256] width 173 height 13
copy div "394273059196"
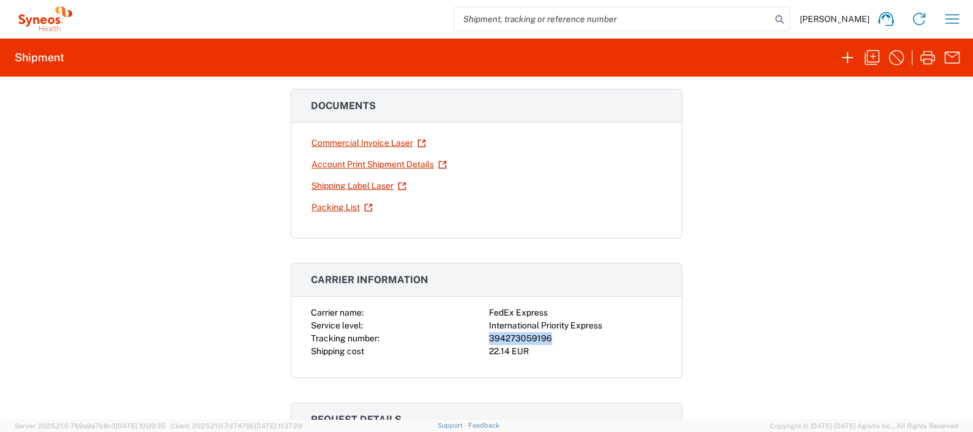
scroll to position [0, 0]
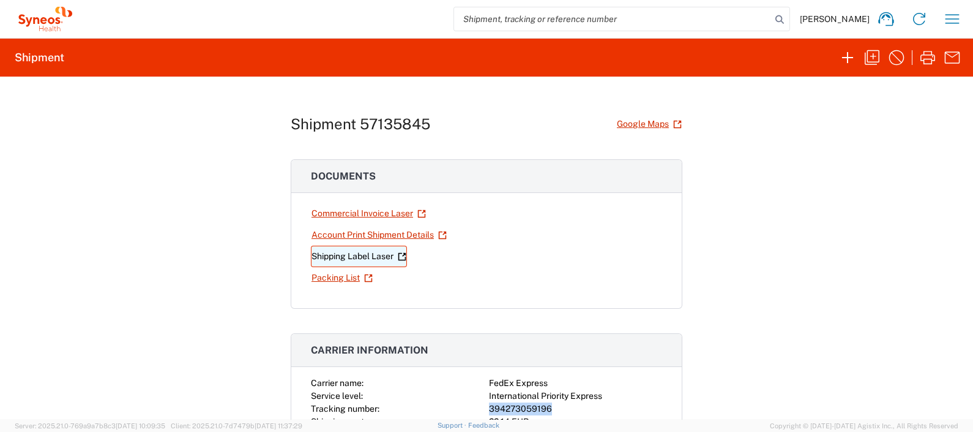
click at [398, 255] on icon at bounding box center [402, 256] width 9 height 9
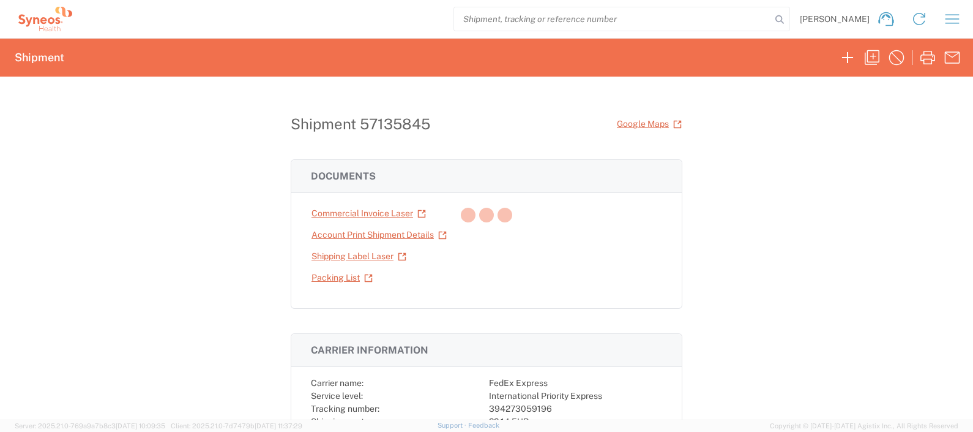
click at [786, 199] on div at bounding box center [486, 216] width 973 height 432
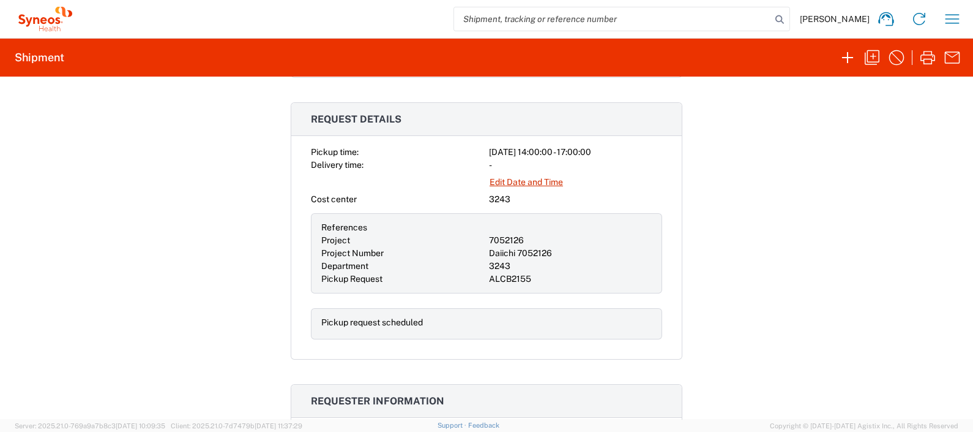
scroll to position [383, 0]
